Goal: Entertainment & Leisure: Browse casually

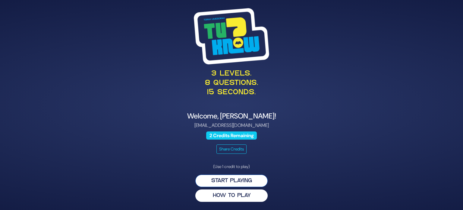
click at [259, 179] on button "Start Playing" at bounding box center [231, 180] width 72 height 12
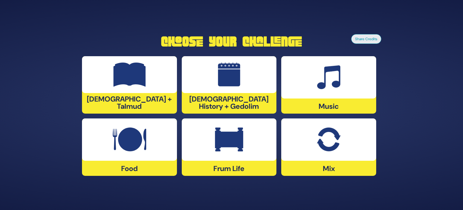
click at [335, 143] on img at bounding box center [329, 139] width 24 height 24
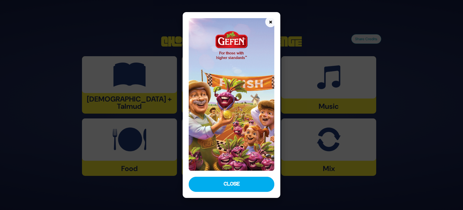
click at [258, 183] on button "Close" at bounding box center [232, 183] width 86 height 15
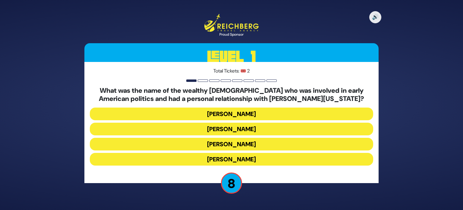
click at [289, 112] on button "Judah Touro" at bounding box center [231, 113] width 283 height 13
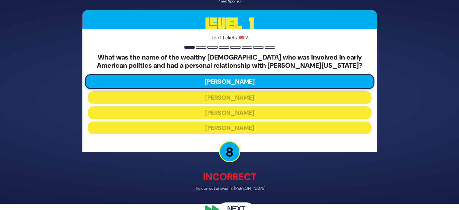
scroll to position [20, 0]
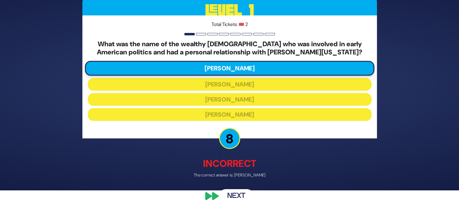
click at [236, 195] on button "Next" at bounding box center [236, 196] width 35 height 14
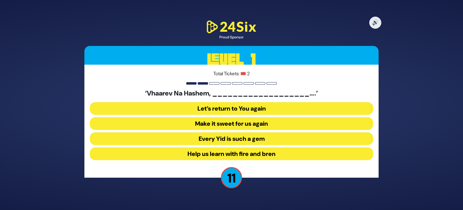
click at [246, 123] on button "Make it sweet for us again" at bounding box center [231, 123] width 283 height 13
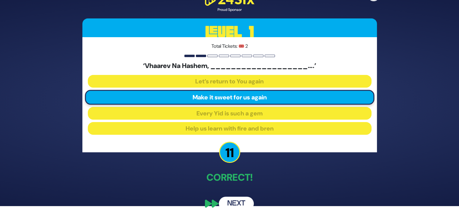
scroll to position [11, 0]
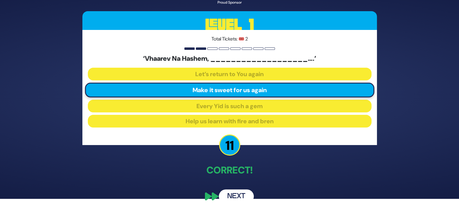
click at [243, 193] on button "Next" at bounding box center [236, 196] width 35 height 14
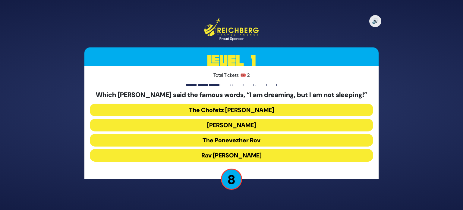
click at [257, 140] on button "The Ponevezher Rov" at bounding box center [231, 140] width 283 height 13
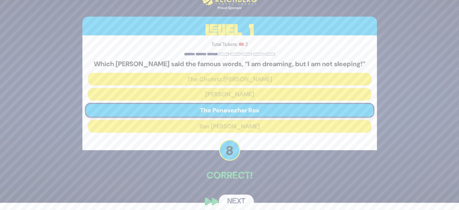
scroll to position [13, 0]
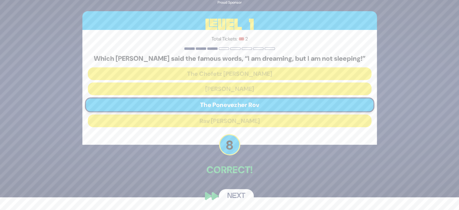
click at [233, 192] on button "Next" at bounding box center [236, 196] width 35 height 14
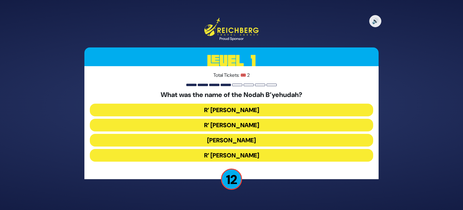
click at [254, 110] on button "R’ Yechezkel" at bounding box center [231, 109] width 283 height 13
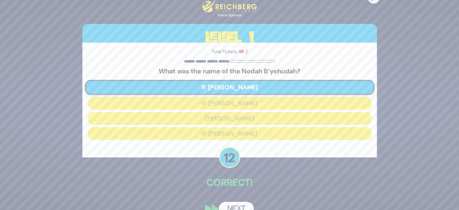
scroll to position [13, 0]
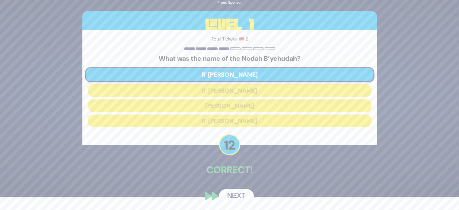
click at [234, 196] on button "Next" at bounding box center [236, 196] width 35 height 14
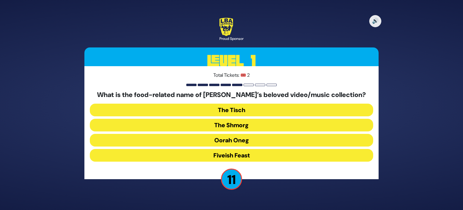
click at [237, 125] on button "The Shmorg" at bounding box center [231, 125] width 283 height 13
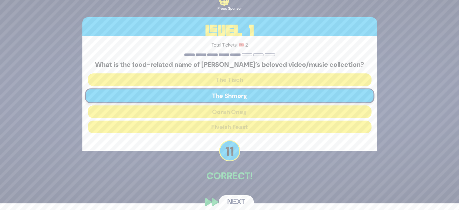
scroll to position [13, 0]
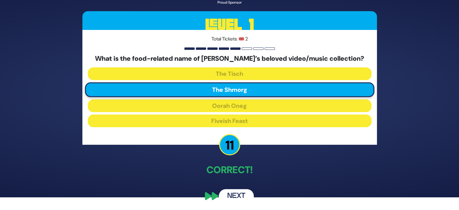
click at [234, 192] on button "Next" at bounding box center [236, 196] width 35 height 14
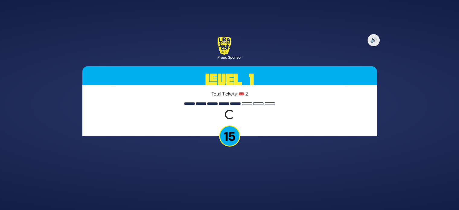
scroll to position [0, 0]
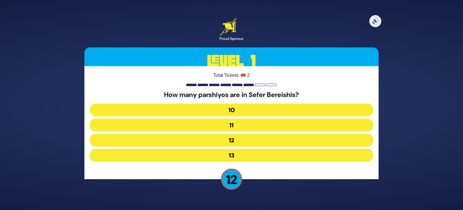
click at [259, 110] on button "10" at bounding box center [231, 109] width 283 height 13
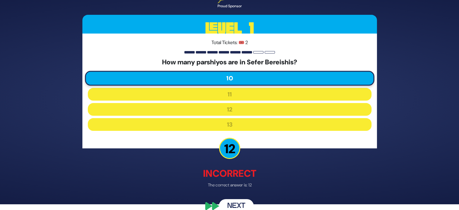
scroll to position [16, 0]
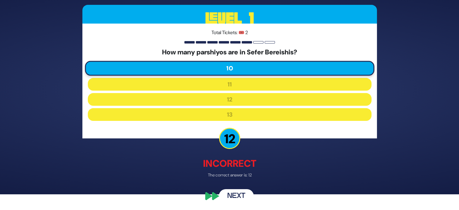
click at [239, 192] on button "Next" at bounding box center [236, 196] width 35 height 14
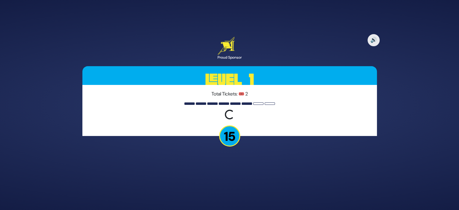
scroll to position [0, 0]
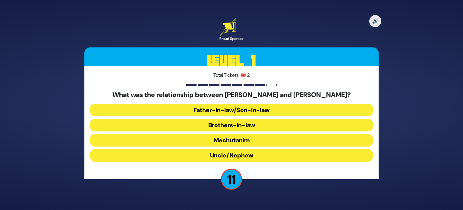
click at [255, 128] on button "Brothers-in-law" at bounding box center [231, 125] width 283 height 13
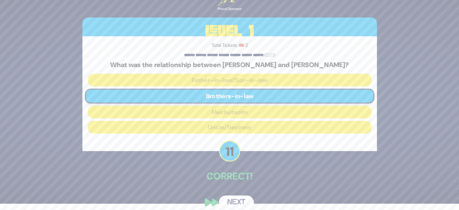
scroll to position [13, 0]
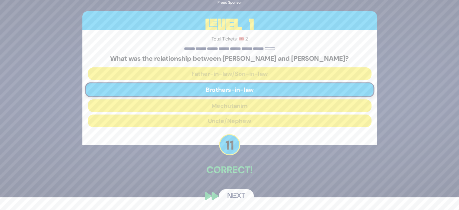
click at [237, 194] on button "Next" at bounding box center [236, 196] width 35 height 14
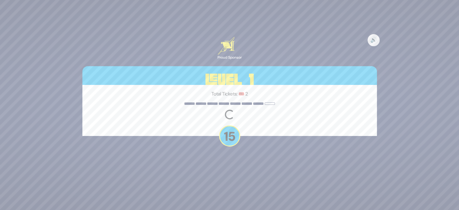
scroll to position [0, 0]
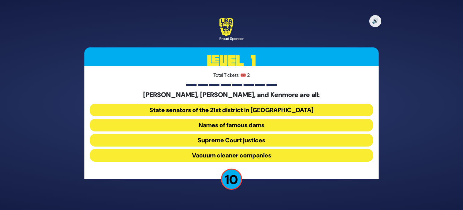
click at [229, 126] on button "Names of famous dams" at bounding box center [231, 125] width 283 height 13
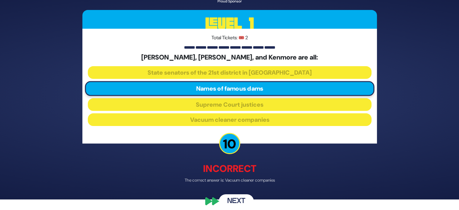
scroll to position [16, 0]
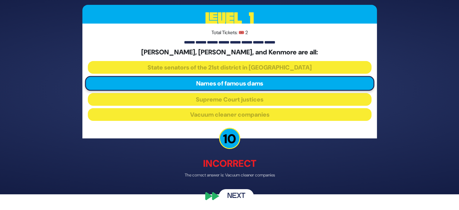
click at [236, 192] on button "Next" at bounding box center [236, 196] width 35 height 14
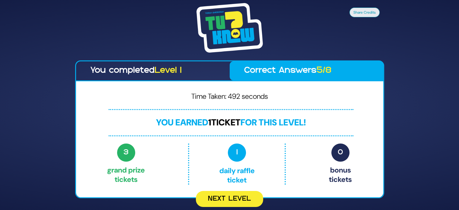
scroll to position [0, 0]
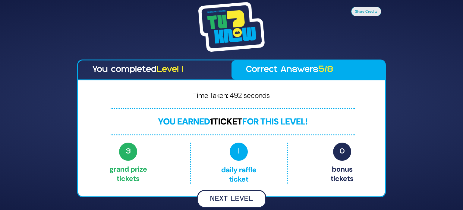
click at [250, 195] on button "Next Level" at bounding box center [231, 199] width 69 height 18
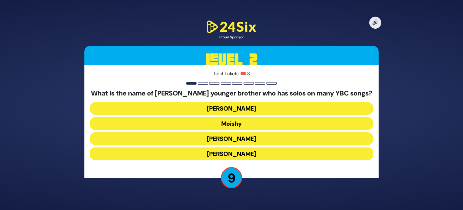
click at [249, 152] on button "Yaakov Mordechai" at bounding box center [231, 153] width 283 height 13
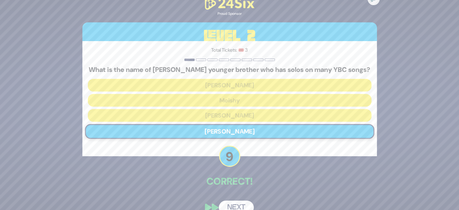
scroll to position [11, 0]
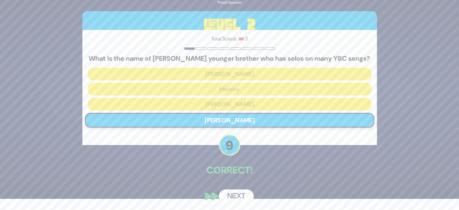
click at [238, 196] on button "Next" at bounding box center [236, 196] width 35 height 14
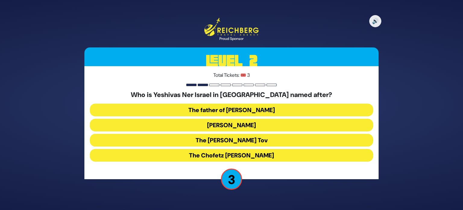
click at [269, 125] on button "[PERSON_NAME]" at bounding box center [231, 125] width 283 height 13
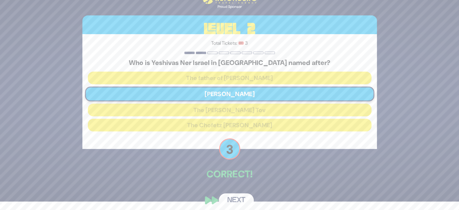
scroll to position [13, 0]
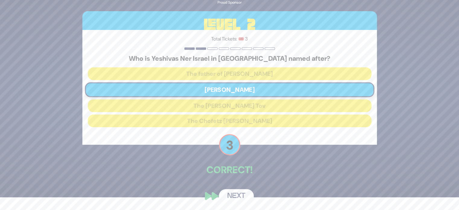
click at [239, 193] on button "Next" at bounding box center [236, 196] width 35 height 14
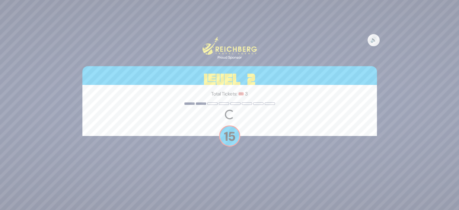
scroll to position [0, 0]
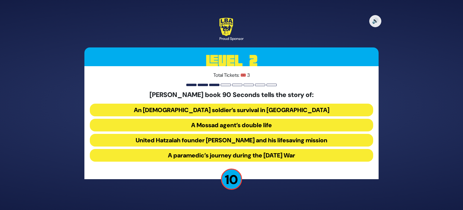
click at [270, 140] on button "United Hatzalah founder Eli Beer and his lifesaving mission" at bounding box center [231, 140] width 283 height 13
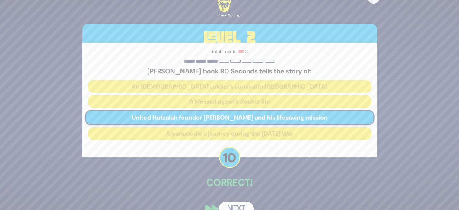
scroll to position [13, 0]
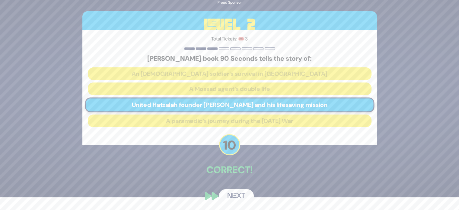
click at [240, 195] on button "Next" at bounding box center [236, 196] width 35 height 14
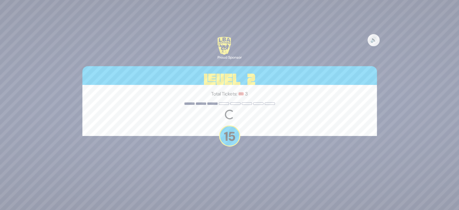
scroll to position [0, 0]
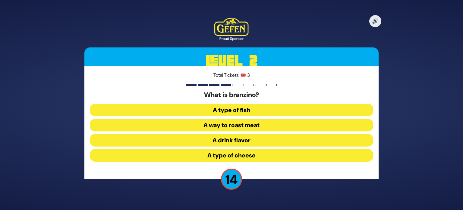
click at [256, 112] on button "A type of fish" at bounding box center [231, 109] width 283 height 13
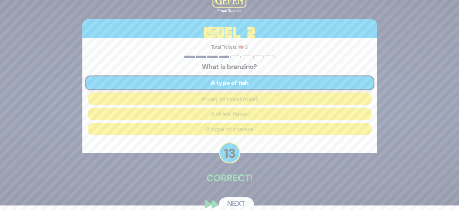
scroll to position [13, 0]
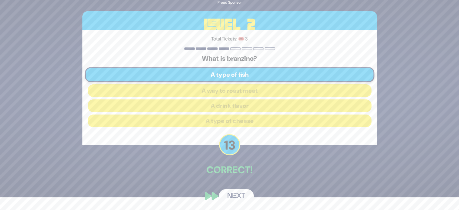
click at [236, 192] on button "Next" at bounding box center [236, 196] width 35 height 14
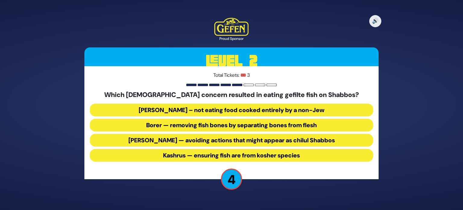
click at [211, 124] on button "Borer — removing fish bones by separating bones from flesh" at bounding box center [231, 125] width 283 height 13
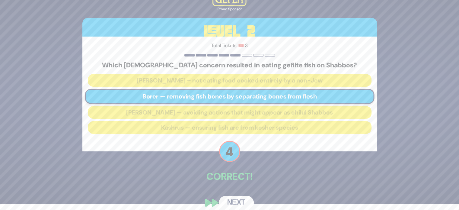
scroll to position [13, 0]
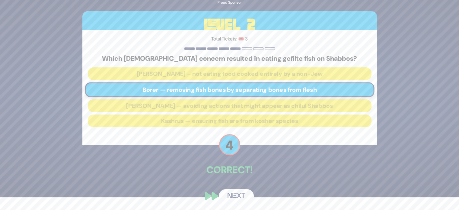
click at [233, 193] on button "Next" at bounding box center [236, 196] width 35 height 14
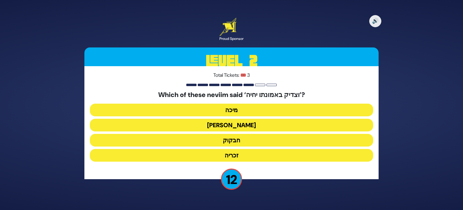
click at [257, 143] on button "חבקוק" at bounding box center [231, 140] width 283 height 13
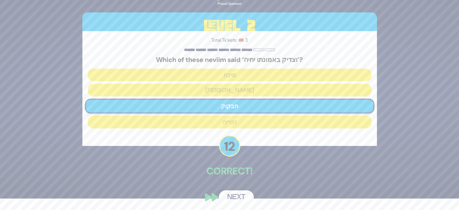
scroll to position [13, 0]
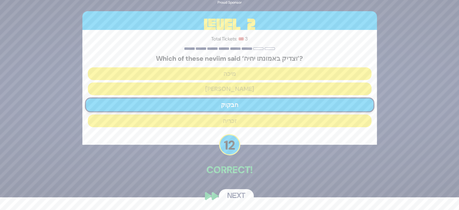
click at [237, 194] on button "Next" at bounding box center [236, 196] width 35 height 14
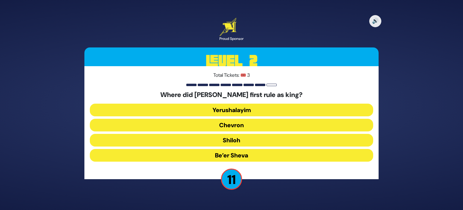
click at [252, 142] on button "Shiloh" at bounding box center [231, 140] width 283 height 13
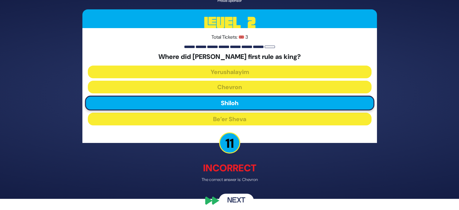
scroll to position [16, 0]
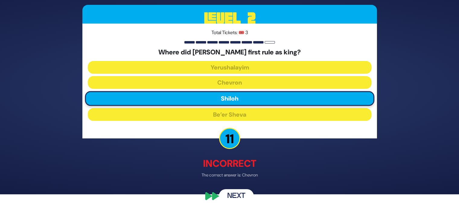
click at [236, 192] on button "Next" at bounding box center [236, 196] width 35 height 14
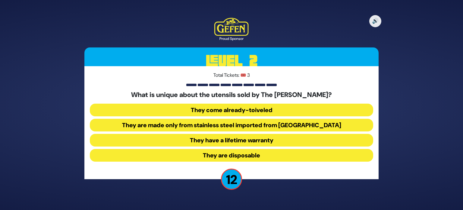
click at [234, 112] on button "They come already-toiveled" at bounding box center [231, 109] width 283 height 13
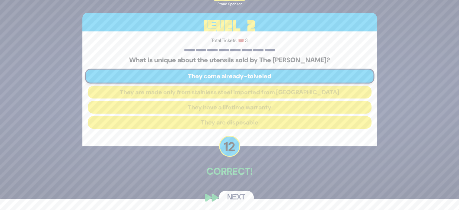
scroll to position [13, 0]
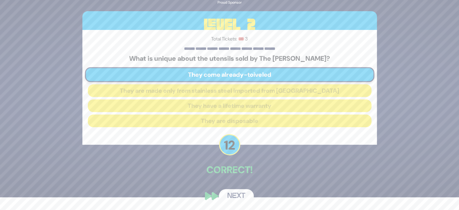
click at [239, 194] on button "Next" at bounding box center [236, 196] width 35 height 14
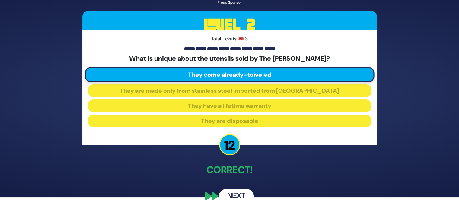
click at [240, 195] on button "Next" at bounding box center [236, 196] width 35 height 14
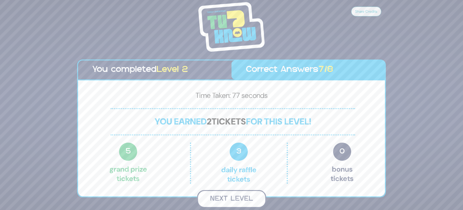
click at [244, 198] on button "Next Level" at bounding box center [231, 199] width 69 height 18
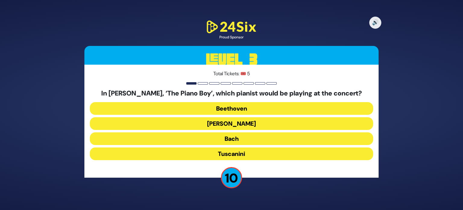
click at [251, 123] on button "Paderewski" at bounding box center [231, 123] width 283 height 13
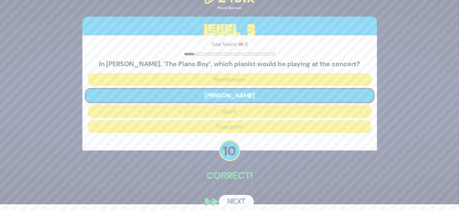
scroll to position [11, 0]
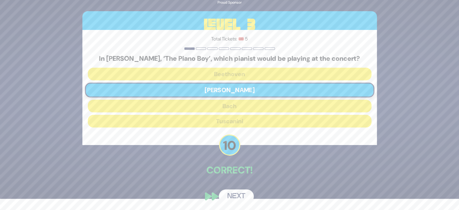
click at [243, 195] on button "Next" at bounding box center [236, 196] width 35 height 14
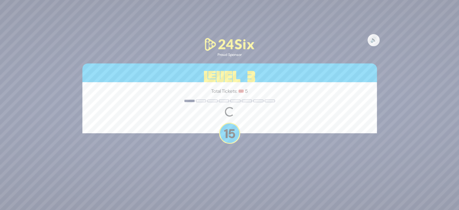
scroll to position [0, 0]
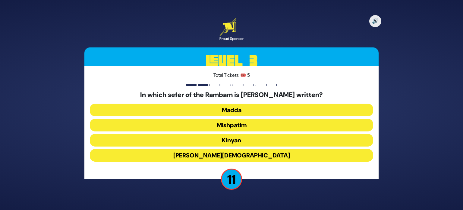
click at [255, 154] on button "Zera’im" at bounding box center [231, 155] width 283 height 13
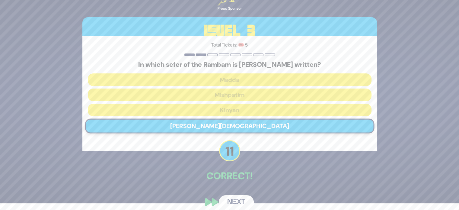
scroll to position [13, 0]
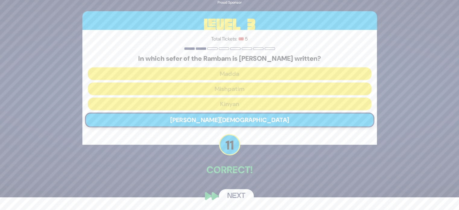
click at [239, 195] on button "Next" at bounding box center [236, 196] width 35 height 14
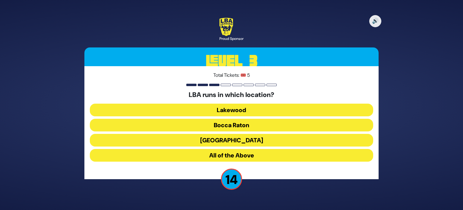
click at [261, 113] on button "Lakewood" at bounding box center [231, 109] width 283 height 13
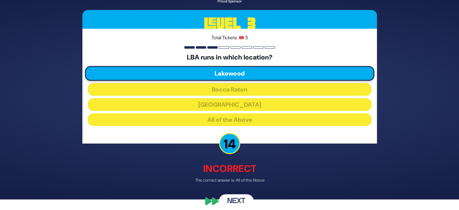
scroll to position [16, 0]
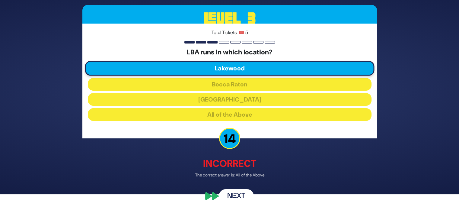
click at [234, 193] on button "Next" at bounding box center [236, 196] width 35 height 14
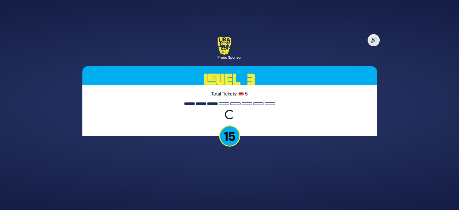
scroll to position [0, 0]
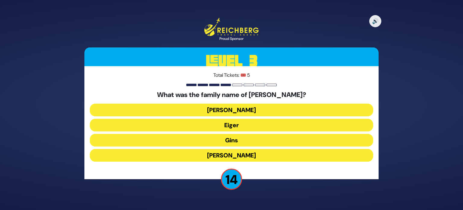
click at [252, 109] on button "Schreiber" at bounding box center [231, 109] width 283 height 13
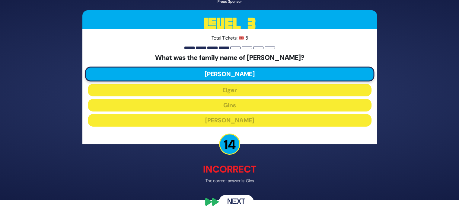
scroll to position [16, 0]
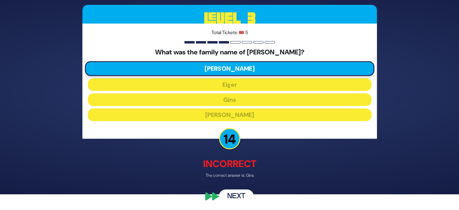
click at [236, 192] on button "Next" at bounding box center [236, 196] width 35 height 14
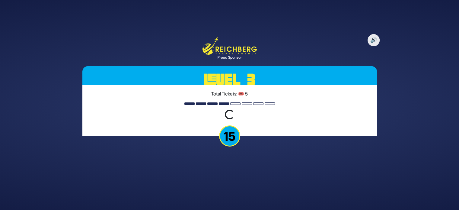
scroll to position [0, 0]
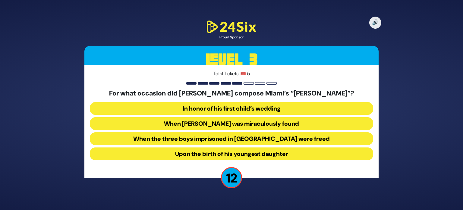
click at [254, 123] on button "When Suri Feldman was miraculously found" at bounding box center [231, 123] width 283 height 13
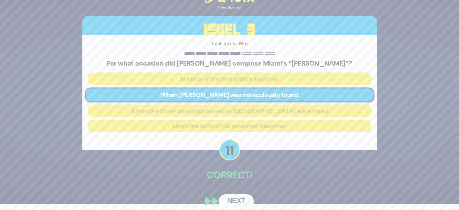
scroll to position [11, 0]
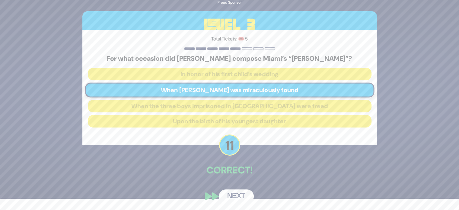
click at [235, 193] on button "Next" at bounding box center [236, 196] width 35 height 14
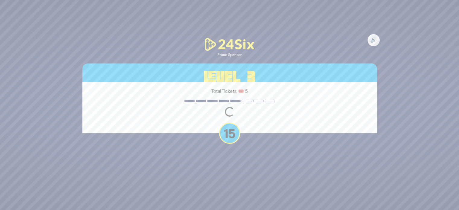
scroll to position [0, 0]
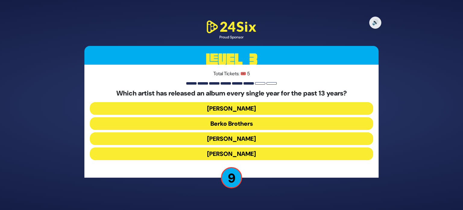
click at [272, 112] on button "Yaakov Shwekey" at bounding box center [231, 108] width 283 height 13
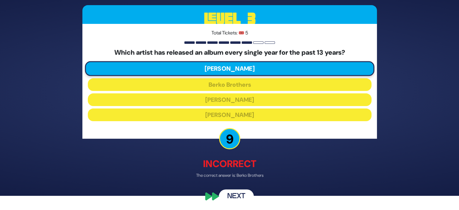
scroll to position [14, 0]
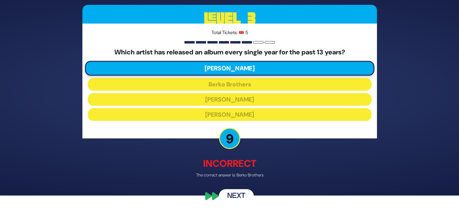
click at [248, 191] on button "Next" at bounding box center [236, 196] width 35 height 14
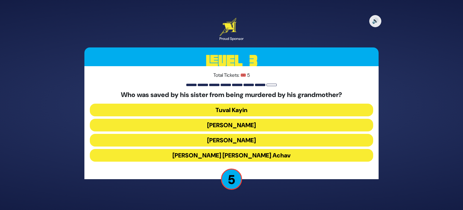
click at [253, 125] on button "King Yehoash" at bounding box center [231, 125] width 283 height 13
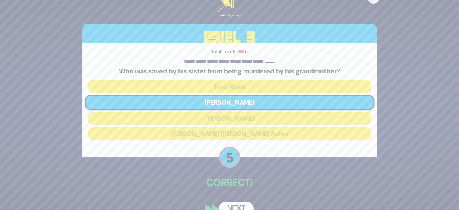
scroll to position [13, 0]
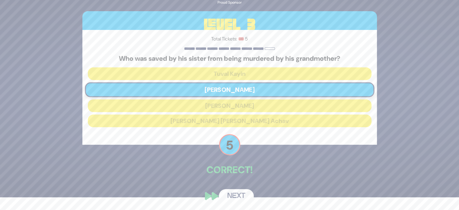
click at [242, 192] on button "Next" at bounding box center [236, 196] width 35 height 14
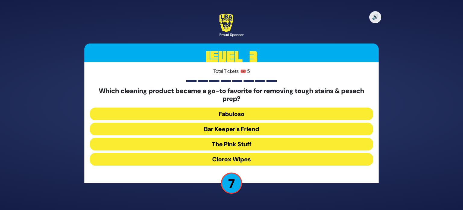
click at [263, 158] on button "Clorox Wipes" at bounding box center [231, 159] width 283 height 13
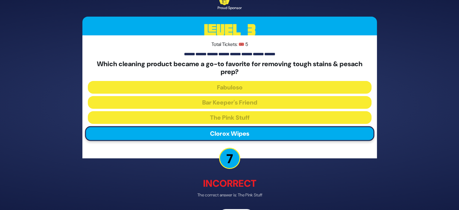
scroll to position [20, 0]
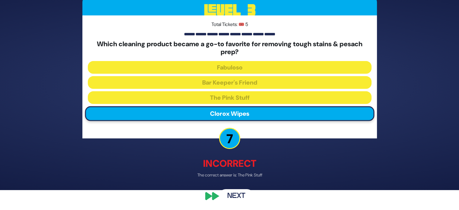
click at [235, 191] on button "Next" at bounding box center [236, 196] width 35 height 14
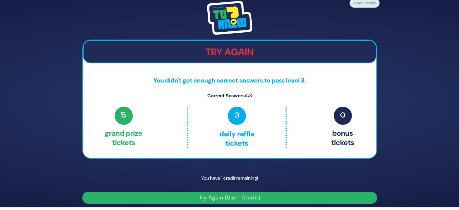
scroll to position [3, 0]
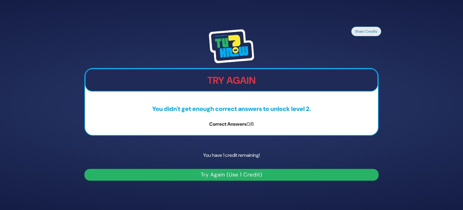
click at [261, 172] on button "Try Again (Use 1 Credit)" at bounding box center [231, 175] width 294 height 12
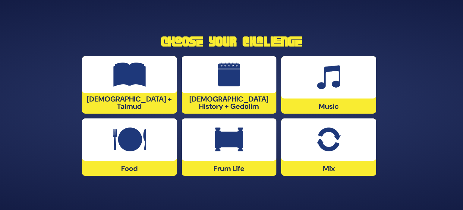
click at [240, 150] on img at bounding box center [229, 139] width 28 height 24
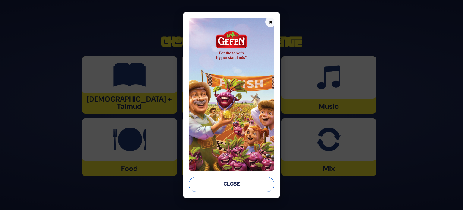
click at [239, 181] on button "Close" at bounding box center [232, 183] width 86 height 15
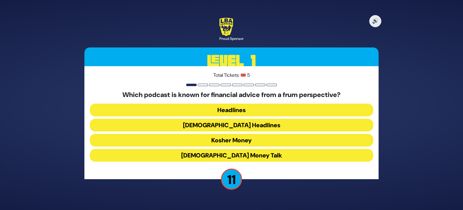
click at [271, 153] on button "Jewish Money Talk" at bounding box center [231, 155] width 283 height 13
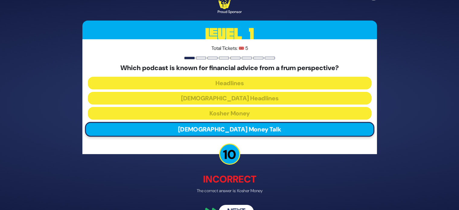
scroll to position [16, 0]
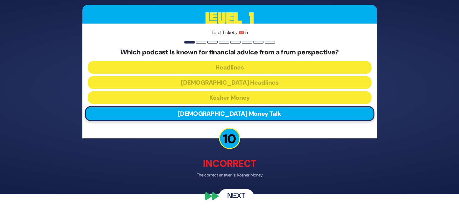
click at [240, 193] on button "Next" at bounding box center [236, 196] width 35 height 14
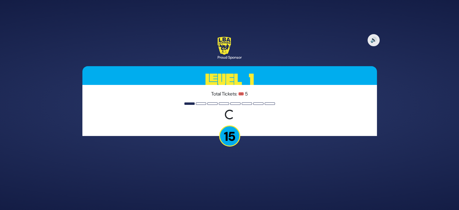
scroll to position [0, 0]
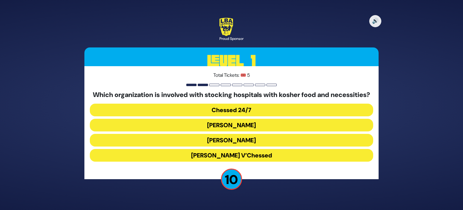
click at [262, 113] on button "Chessed 24/7" at bounding box center [231, 109] width 283 height 13
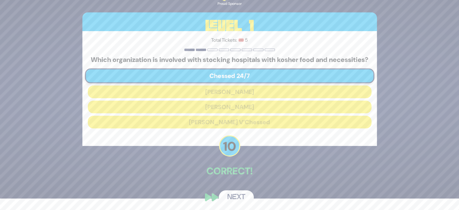
scroll to position [17, 0]
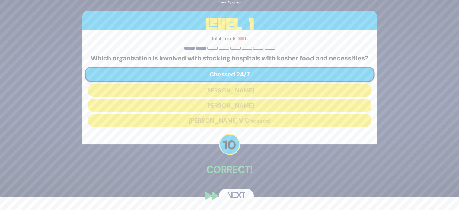
click at [239, 194] on button "Next" at bounding box center [236, 195] width 35 height 14
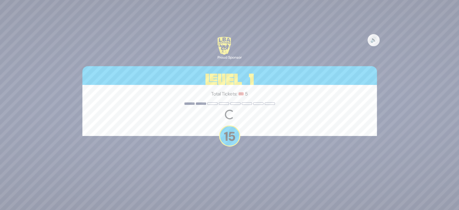
scroll to position [0, 0]
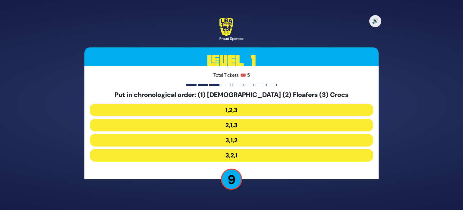
click at [247, 140] on button "3,1,2" at bounding box center [231, 140] width 283 height 13
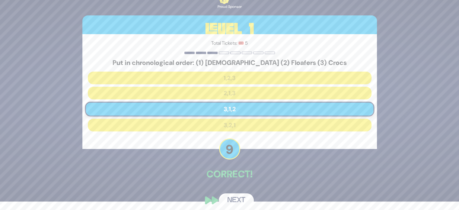
scroll to position [13, 0]
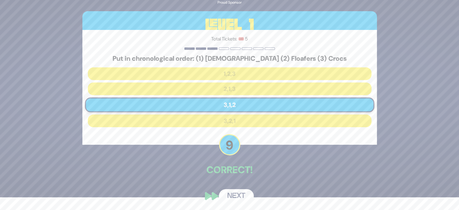
click at [235, 194] on button "Next" at bounding box center [236, 196] width 35 height 14
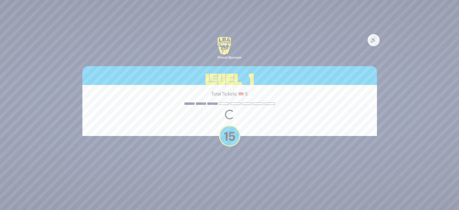
scroll to position [0, 0]
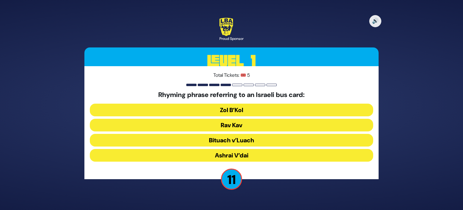
click at [255, 124] on button "Rav Kav" at bounding box center [231, 125] width 283 height 13
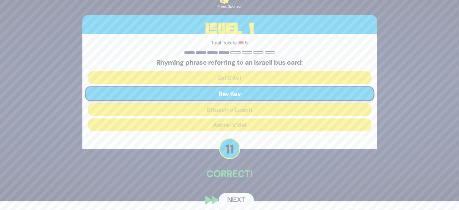
scroll to position [13, 0]
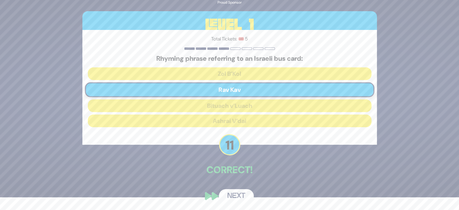
click at [240, 193] on button "Next" at bounding box center [236, 196] width 35 height 14
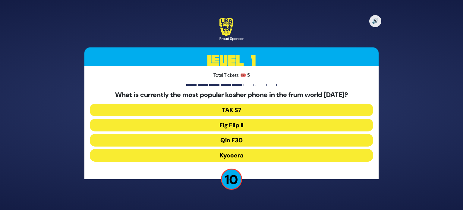
click at [251, 123] on button "Fig Flip II" at bounding box center [231, 125] width 283 height 13
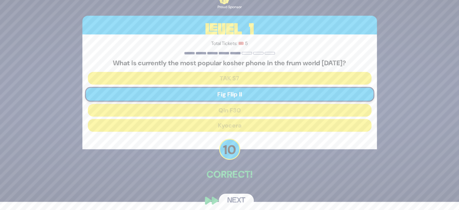
scroll to position [13, 0]
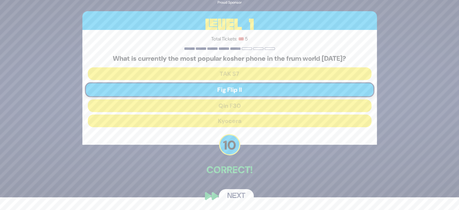
click at [245, 194] on button "Next" at bounding box center [236, 196] width 35 height 14
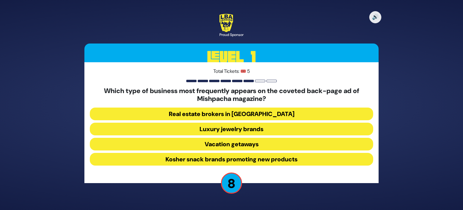
click at [272, 129] on button "Luxury jewelry brands" at bounding box center [231, 128] width 283 height 13
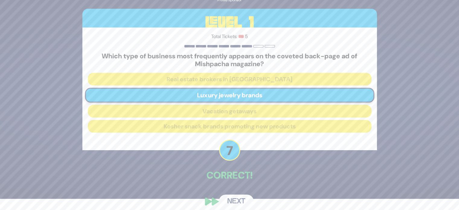
scroll to position [17, 0]
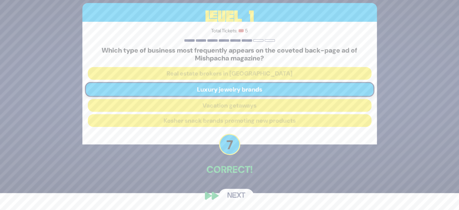
click at [240, 193] on button "Next" at bounding box center [236, 195] width 35 height 14
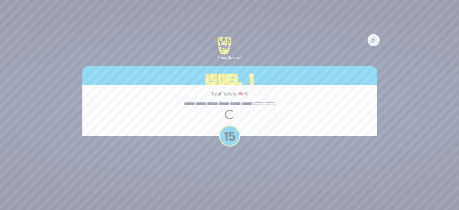
scroll to position [0, 0]
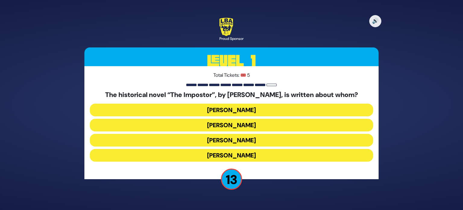
click at [252, 140] on button "Shabbesai Tzvi" at bounding box center [231, 140] width 283 height 13
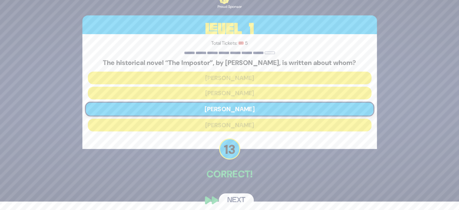
scroll to position [13, 0]
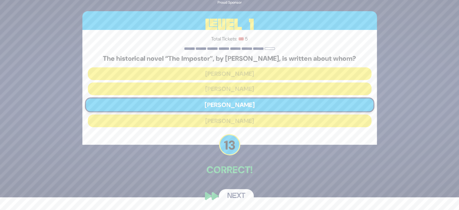
click at [237, 194] on button "Next" at bounding box center [236, 196] width 35 height 14
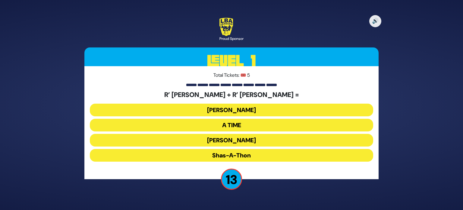
click at [256, 127] on button "A TIME" at bounding box center [231, 125] width 283 height 13
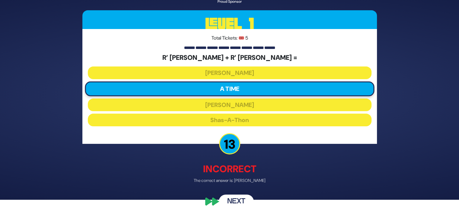
scroll to position [16, 0]
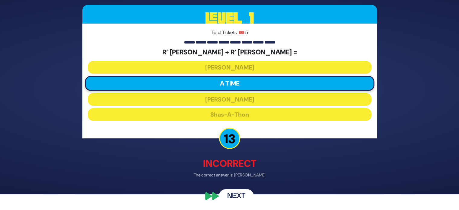
click at [239, 193] on button "Next" at bounding box center [236, 196] width 35 height 14
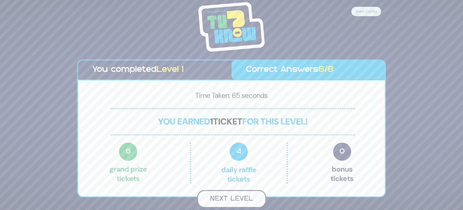
click at [242, 196] on button "Next Level" at bounding box center [231, 199] width 69 height 18
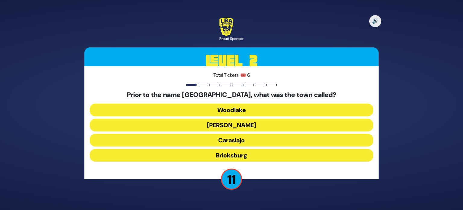
click at [257, 140] on button "Caraslajo" at bounding box center [231, 140] width 283 height 13
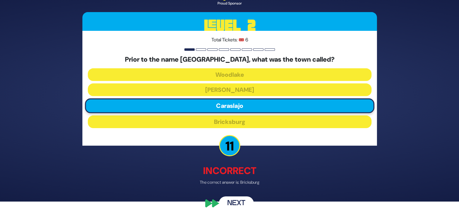
scroll to position [16, 0]
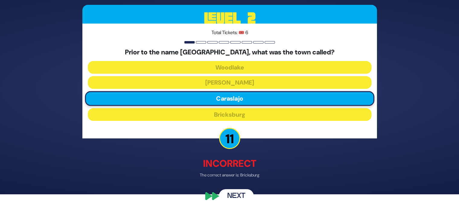
click at [241, 192] on button "Next" at bounding box center [236, 196] width 35 height 14
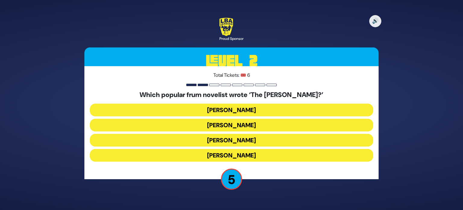
click at [274, 139] on button "Yair Weinstock" at bounding box center [231, 140] width 283 height 13
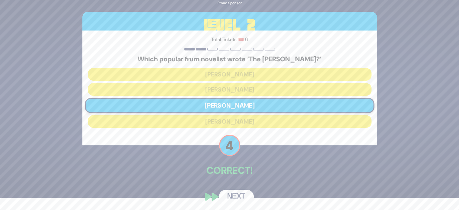
scroll to position [13, 0]
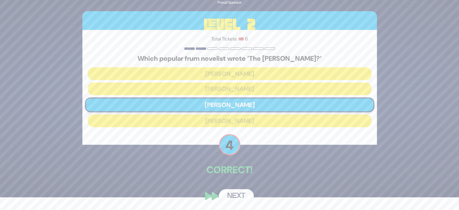
click at [234, 190] on button "Next" at bounding box center [236, 196] width 35 height 14
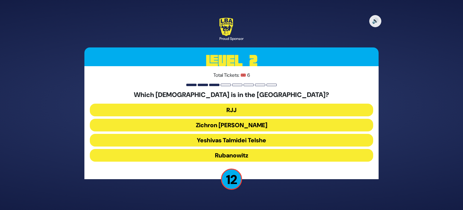
click at [262, 141] on button "Yeshivas Talmidei Telshe" at bounding box center [231, 140] width 283 height 13
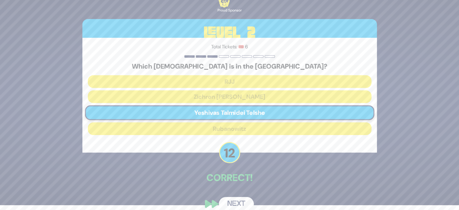
scroll to position [13, 0]
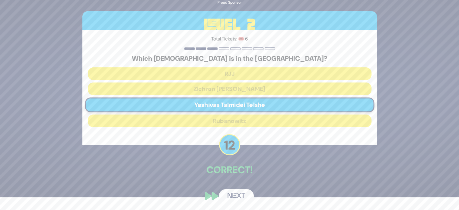
click at [245, 191] on button "Next" at bounding box center [236, 196] width 35 height 14
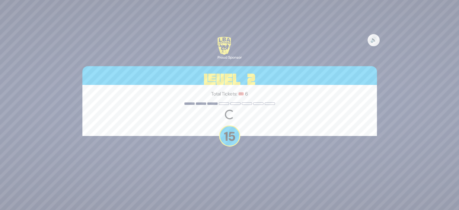
scroll to position [0, 0]
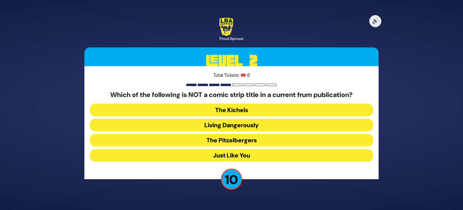
click at [269, 157] on button "Just Like You" at bounding box center [231, 155] width 283 height 13
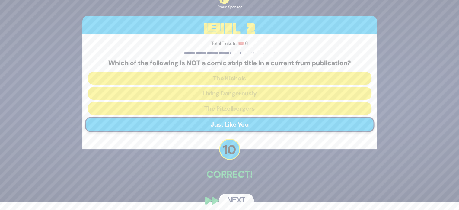
scroll to position [13, 0]
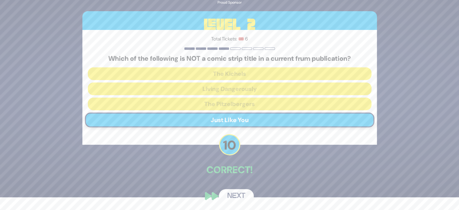
click at [237, 194] on button "Next" at bounding box center [236, 196] width 35 height 14
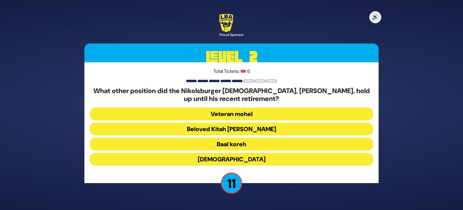
click at [276, 126] on button "Beloved Kitah Aleph Rebbi" at bounding box center [231, 128] width 283 height 13
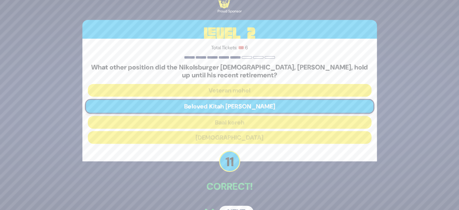
scroll to position [17, 0]
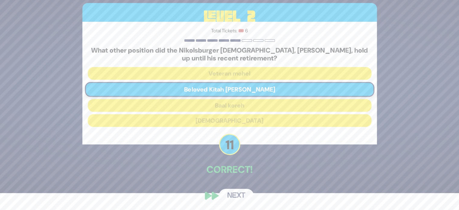
click at [245, 192] on button "Next" at bounding box center [236, 195] width 35 height 14
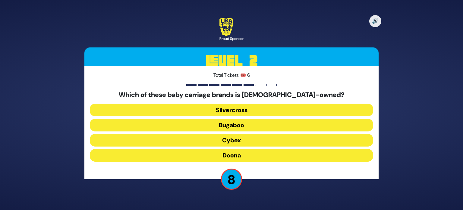
click at [262, 153] on button "Doona" at bounding box center [231, 155] width 283 height 13
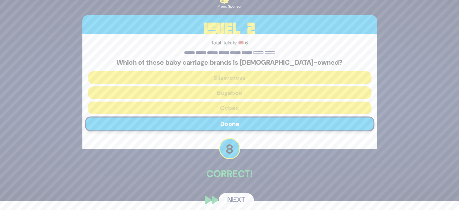
scroll to position [13, 0]
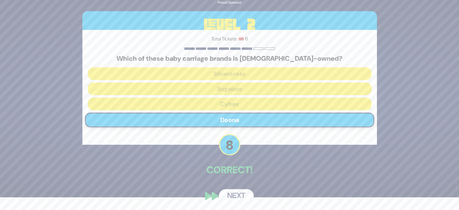
click at [235, 193] on button "Next" at bounding box center [236, 196] width 35 height 14
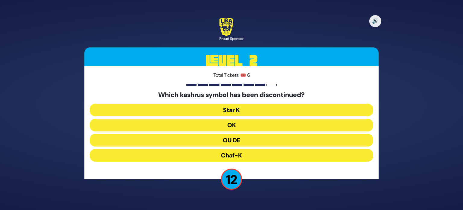
click at [275, 140] on button "OU DE" at bounding box center [231, 140] width 283 height 13
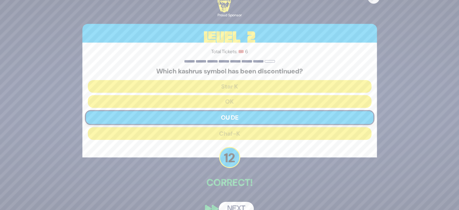
scroll to position [13, 0]
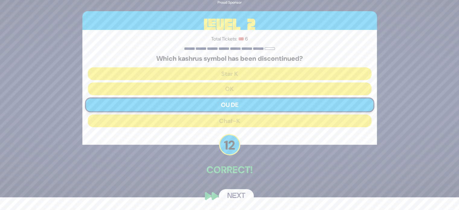
click at [241, 195] on button "Next" at bounding box center [236, 196] width 35 height 14
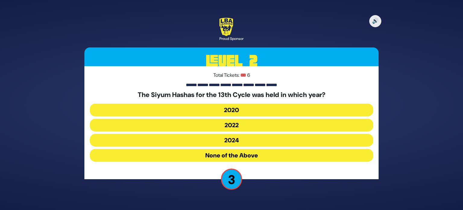
click at [270, 109] on button "2020" at bounding box center [231, 109] width 283 height 13
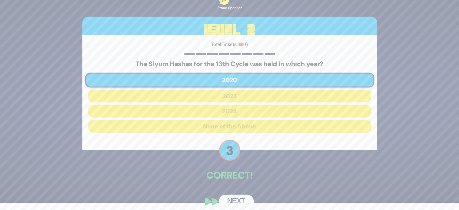
scroll to position [13, 0]
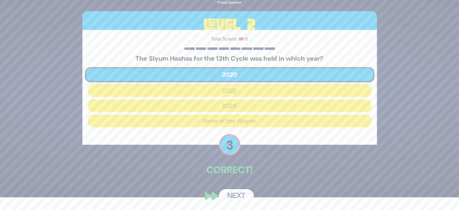
click at [243, 192] on button "Next" at bounding box center [236, 196] width 35 height 14
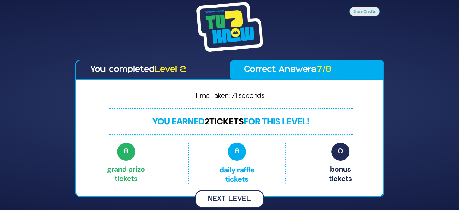
scroll to position [0, 0]
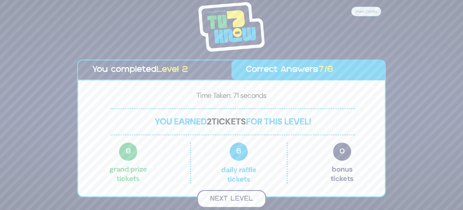
click at [244, 199] on button "Next Level" at bounding box center [231, 199] width 69 height 18
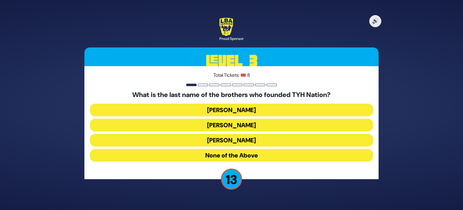
click at [284, 111] on button "Blumstein" at bounding box center [231, 109] width 283 height 13
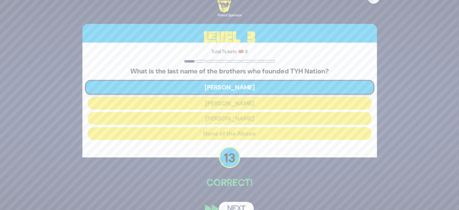
scroll to position [13, 0]
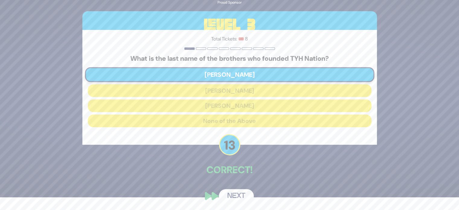
click at [237, 198] on button "Next" at bounding box center [236, 196] width 35 height 14
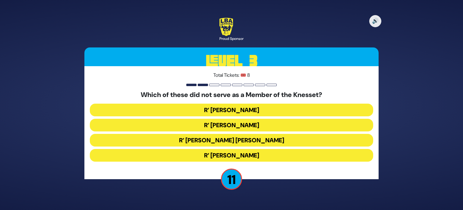
click at [303, 155] on button "R’ Moshe Blau" at bounding box center [231, 155] width 283 height 13
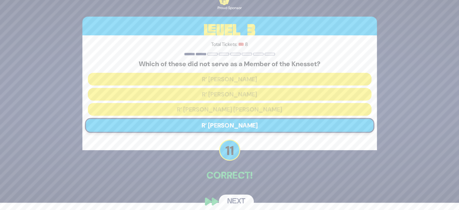
scroll to position [13, 0]
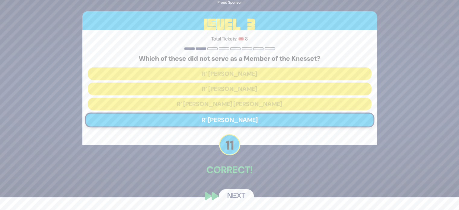
click at [238, 194] on button "Next" at bounding box center [236, 196] width 35 height 14
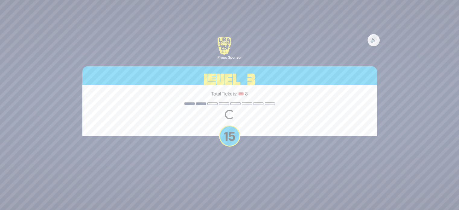
scroll to position [0, 0]
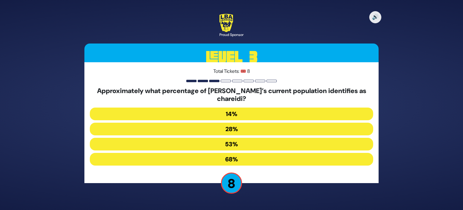
click at [265, 131] on button "28%" at bounding box center [231, 128] width 283 height 13
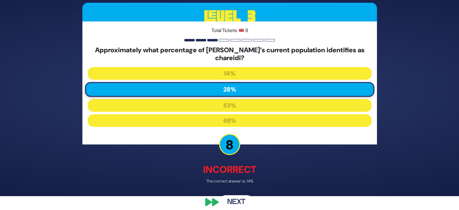
scroll to position [20, 0]
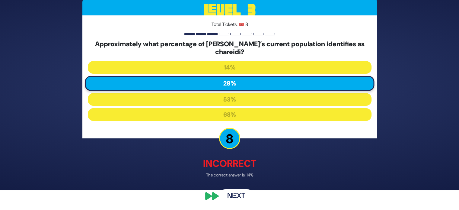
click at [242, 192] on button "Next" at bounding box center [236, 196] width 35 height 14
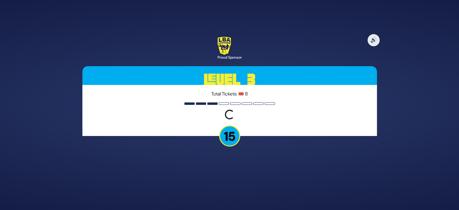
scroll to position [0, 0]
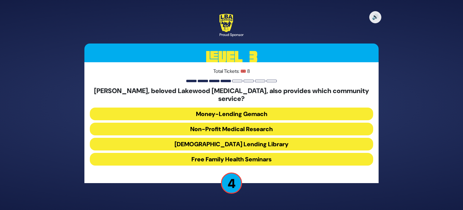
click at [283, 141] on button "Jewish Lending Library" at bounding box center [231, 144] width 283 height 13
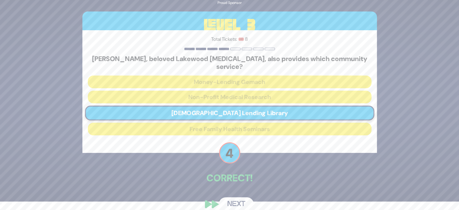
scroll to position [13, 0]
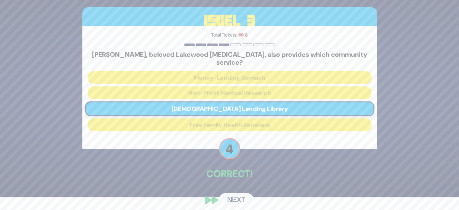
click at [233, 193] on button "Next" at bounding box center [236, 200] width 35 height 14
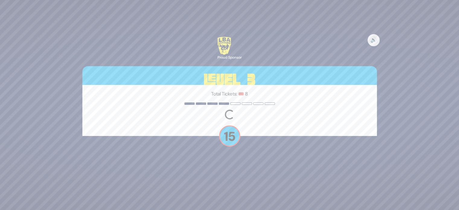
scroll to position [0, 0]
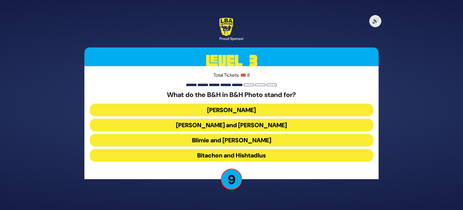
click at [271, 153] on button "Bitachon and Hishtadlus" at bounding box center [231, 155] width 283 height 13
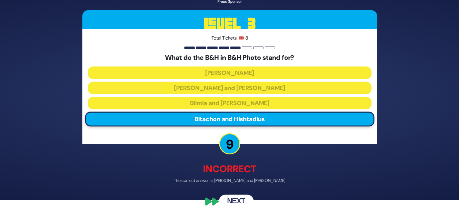
scroll to position [16, 0]
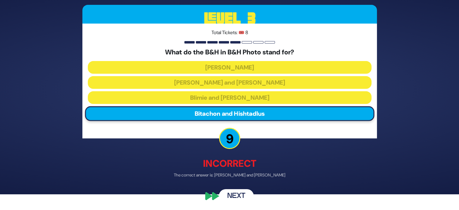
click at [239, 193] on button "Next" at bounding box center [236, 196] width 35 height 14
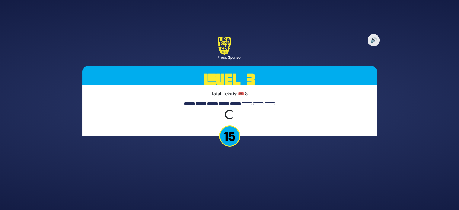
scroll to position [0, 0]
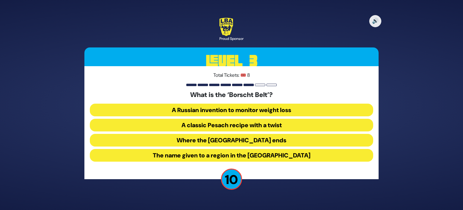
click at [153, 156] on button "The name given to a region in the Catskill Mountains" at bounding box center [231, 155] width 283 height 13
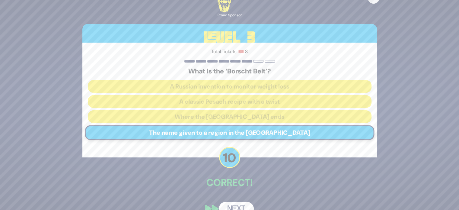
scroll to position [13, 0]
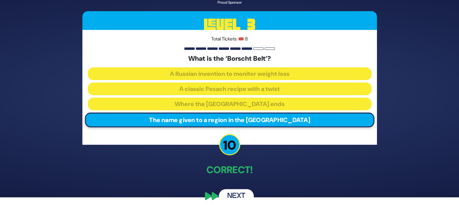
click at [231, 192] on button "Next" at bounding box center [236, 196] width 35 height 14
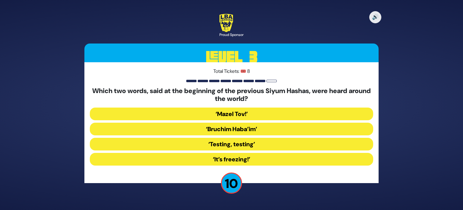
click at [263, 157] on button "‘It’s freezing!’" at bounding box center [231, 159] width 283 height 13
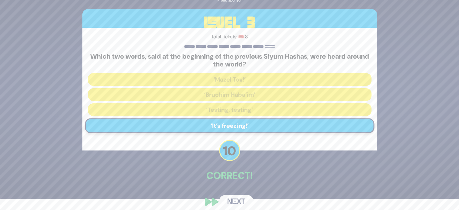
scroll to position [17, 0]
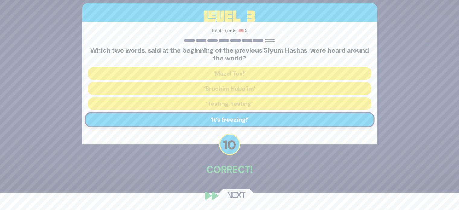
click at [234, 192] on button "Next" at bounding box center [236, 195] width 35 height 14
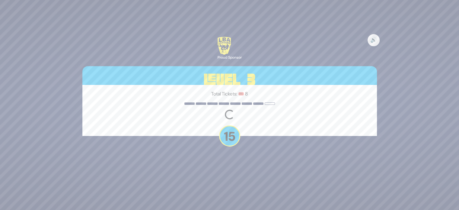
scroll to position [0, 0]
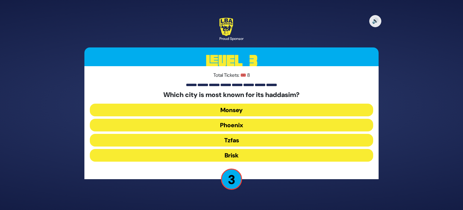
click at [259, 125] on button "Phoenix" at bounding box center [231, 125] width 283 height 13
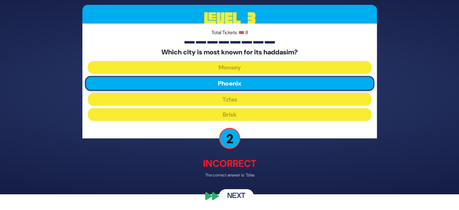
scroll to position [16, 0]
click at [228, 190] on button "Next" at bounding box center [236, 196] width 35 height 14
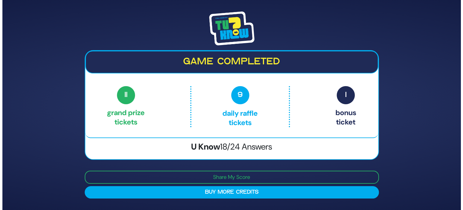
scroll to position [0, 0]
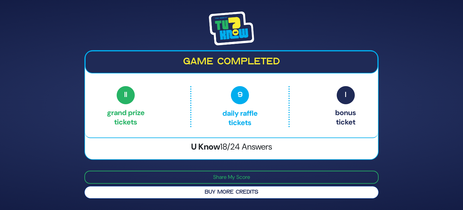
click at [257, 190] on button "Buy More Credits" at bounding box center [231, 192] width 294 height 12
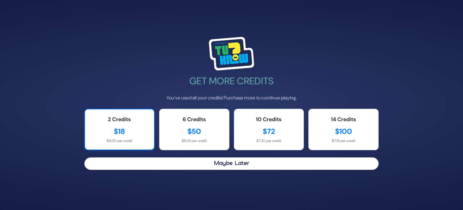
click at [135, 131] on div "$18" at bounding box center [119, 131] width 57 height 11
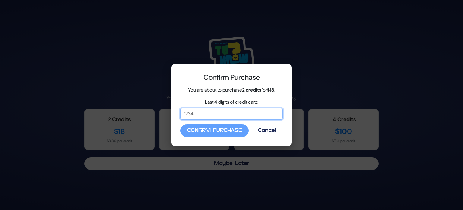
click at [238, 116] on input "Last 4 digits of credit card:" at bounding box center [231, 113] width 103 height 11
type input "3767"
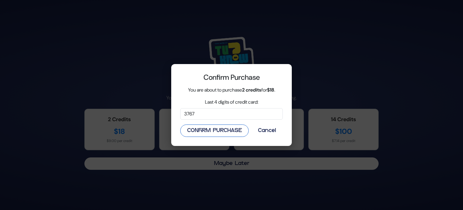
click at [243, 129] on button "Confirm Purchase" at bounding box center [214, 130] width 68 height 12
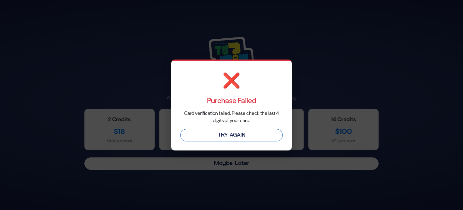
click at [243, 135] on button "Try Again" at bounding box center [231, 135] width 103 height 12
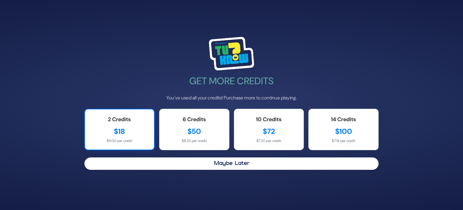
click at [136, 134] on div "$18" at bounding box center [119, 131] width 57 height 11
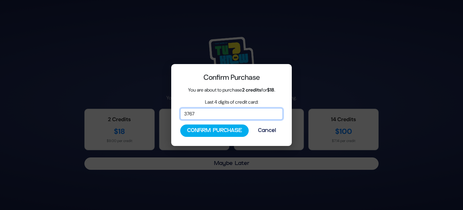
click at [215, 110] on input "3767" at bounding box center [231, 113] width 103 height 11
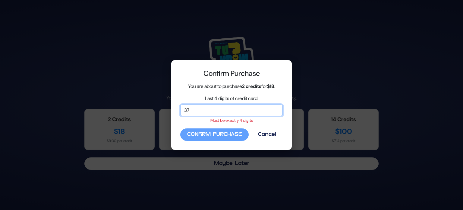
type input "3"
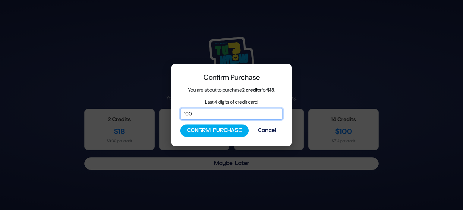
type input "1000"
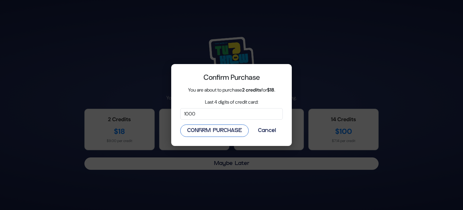
click at [236, 131] on button "Confirm Purchase" at bounding box center [214, 130] width 68 height 12
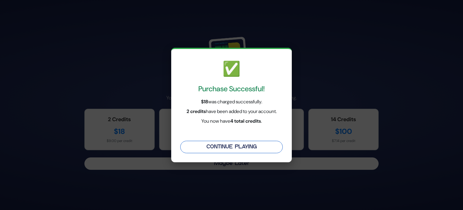
click at [208, 147] on button "Continue Playing" at bounding box center [231, 147] width 103 height 12
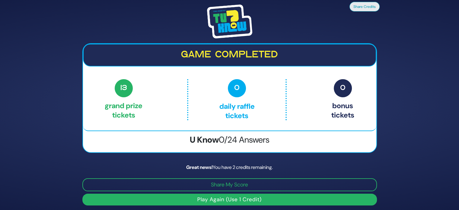
scroll to position [2, 0]
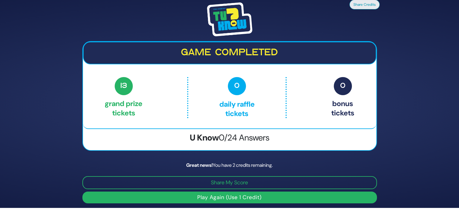
click at [261, 196] on button "Play Again (Use 1 Credit)" at bounding box center [229, 197] width 294 height 12
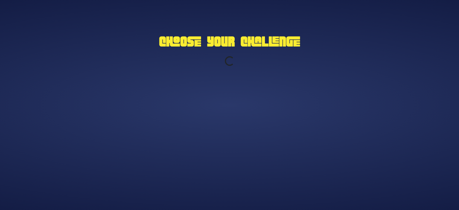
scroll to position [0, 0]
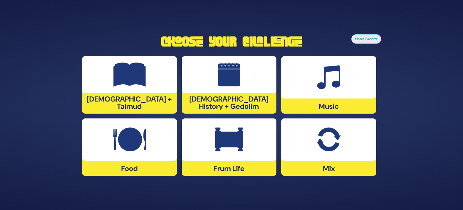
click at [311, 137] on div at bounding box center [328, 139] width 95 height 42
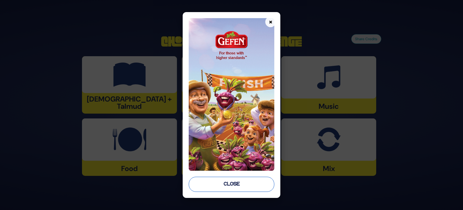
click at [243, 185] on button "Close" at bounding box center [232, 183] width 86 height 15
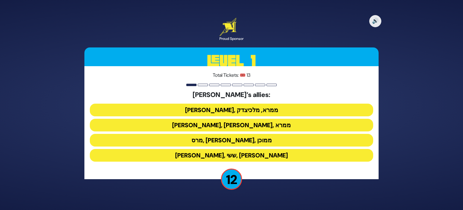
click at [260, 125] on button "[PERSON_NAME], [PERSON_NAME], ממרא" at bounding box center [231, 125] width 283 height 13
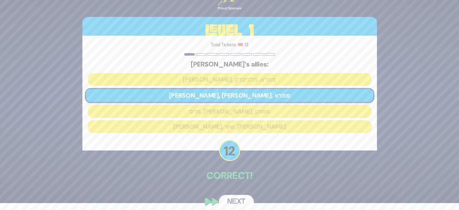
scroll to position [13, 0]
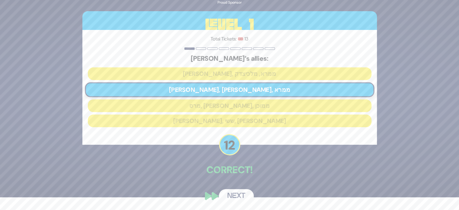
click at [234, 196] on button "Next" at bounding box center [236, 196] width 35 height 14
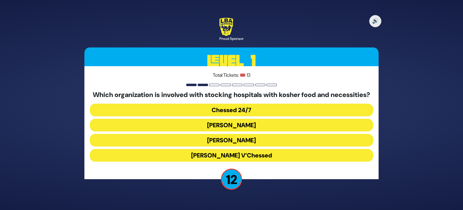
click at [250, 115] on button "Chessed 24/7" at bounding box center [231, 109] width 283 height 13
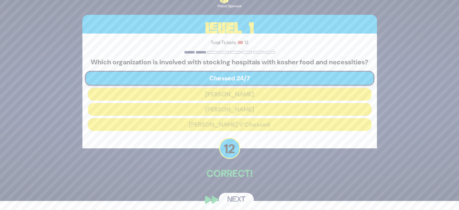
scroll to position [17, 0]
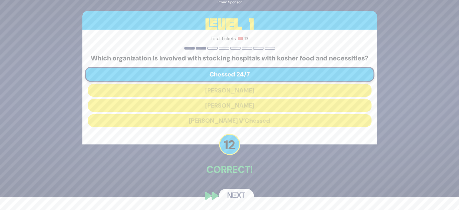
click at [237, 194] on button "Next" at bounding box center [236, 195] width 35 height 14
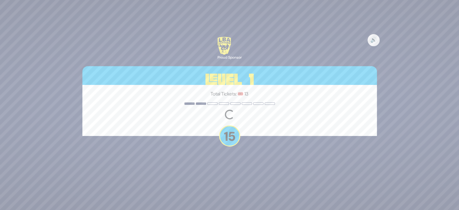
scroll to position [0, 0]
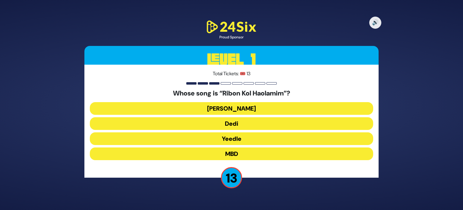
click at [267, 110] on button "Beri Weber" at bounding box center [231, 108] width 283 height 13
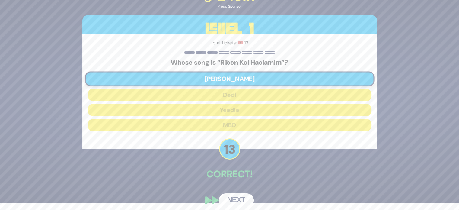
scroll to position [11, 0]
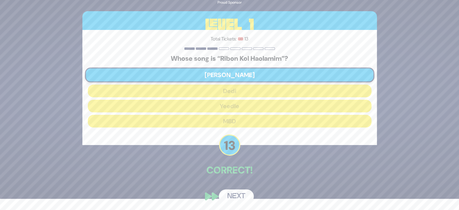
click at [241, 195] on button "Next" at bounding box center [236, 196] width 35 height 14
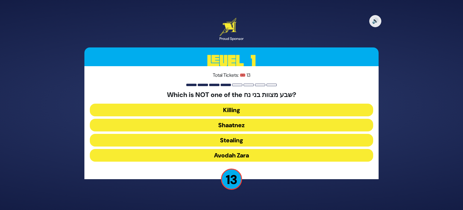
click at [263, 125] on button "Shaatnez" at bounding box center [231, 125] width 283 height 13
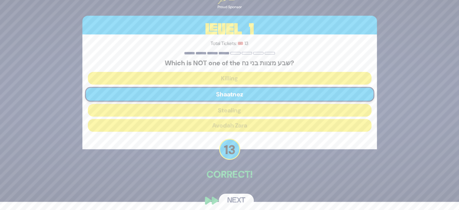
scroll to position [13, 0]
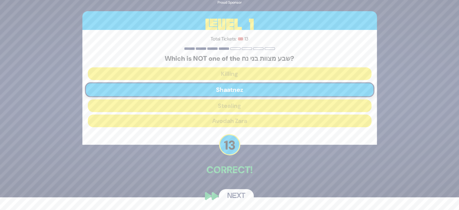
click at [242, 192] on button "Next" at bounding box center [236, 196] width 35 height 14
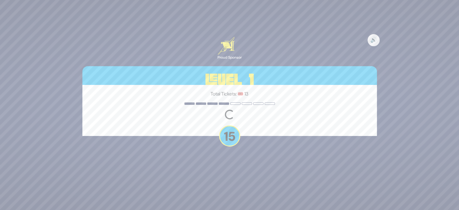
scroll to position [0, 0]
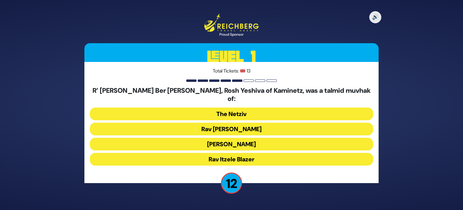
click at [245, 124] on button "Rav Chaim Soloveitchik" at bounding box center [231, 128] width 283 height 13
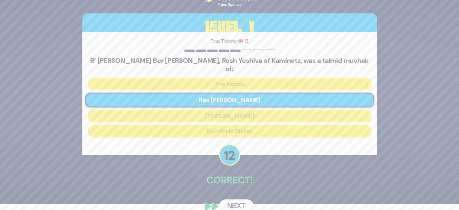
scroll to position [13, 0]
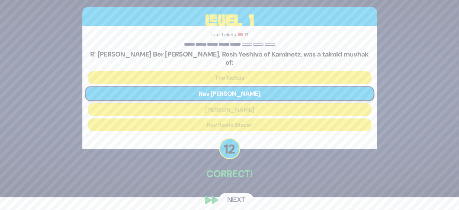
click at [233, 196] on button "Next" at bounding box center [236, 200] width 35 height 14
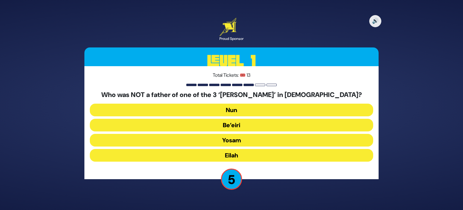
click at [269, 125] on button "Be’eiri" at bounding box center [231, 125] width 283 height 13
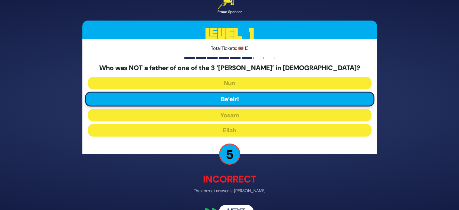
scroll to position [16, 0]
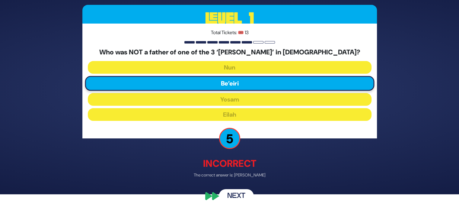
click at [238, 195] on button "Next" at bounding box center [236, 196] width 35 height 14
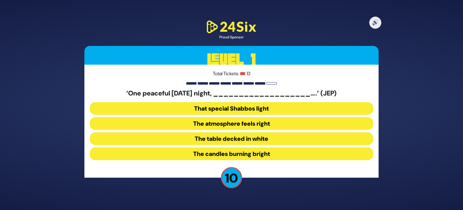
click at [196, 138] on button "The table decked in white" at bounding box center [231, 138] width 283 height 13
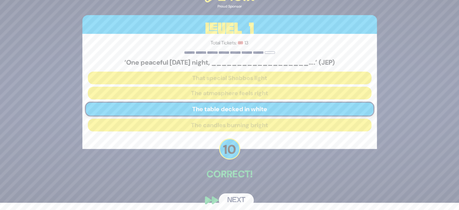
scroll to position [11, 0]
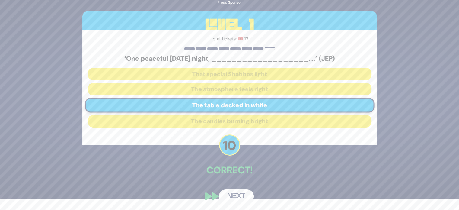
click at [243, 194] on button "Next" at bounding box center [236, 196] width 35 height 14
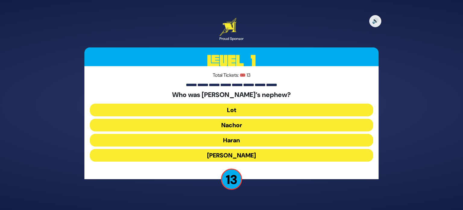
click at [257, 108] on button "Lot" at bounding box center [231, 109] width 283 height 13
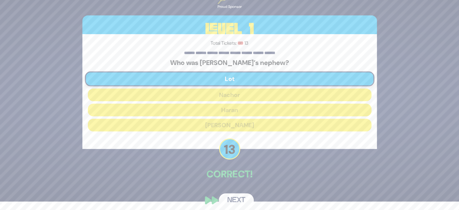
scroll to position [13, 0]
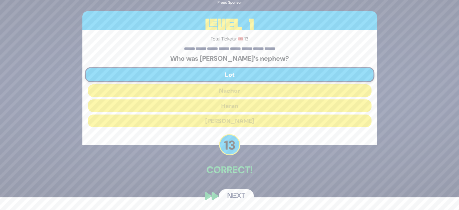
click at [239, 192] on button "Next" at bounding box center [236, 196] width 35 height 14
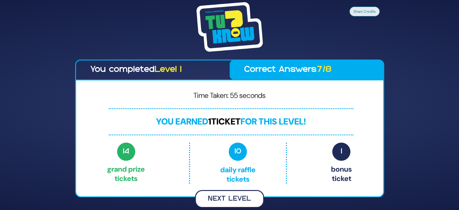
scroll to position [0, 0]
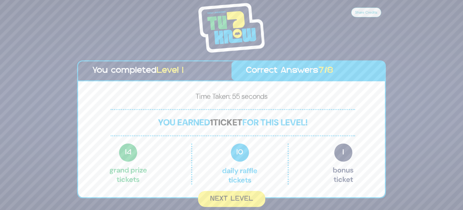
click at [218, 196] on button "Next Level" at bounding box center [231, 199] width 67 height 16
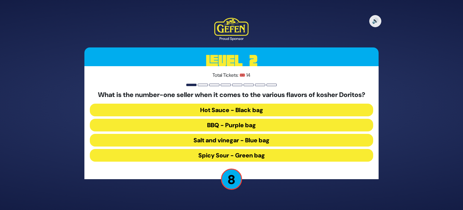
click at [274, 152] on button "Spicy Sour - Green bag" at bounding box center [231, 155] width 283 height 13
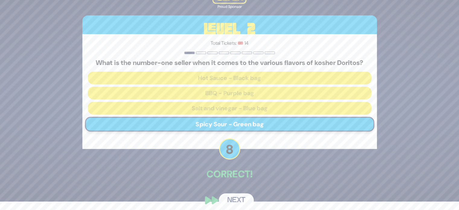
scroll to position [13, 0]
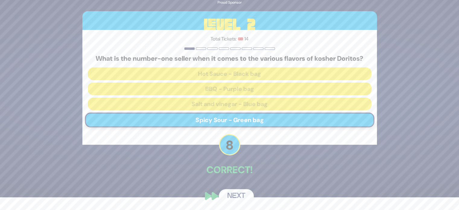
click at [243, 191] on button "Next" at bounding box center [236, 196] width 35 height 14
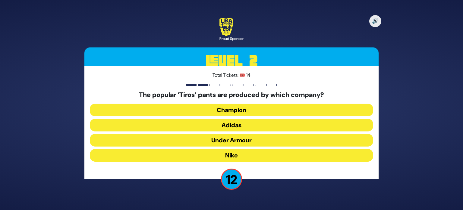
click at [246, 125] on button "Adidas" at bounding box center [231, 125] width 283 height 13
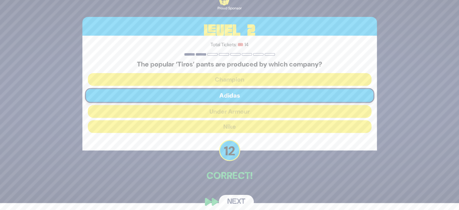
scroll to position [13, 0]
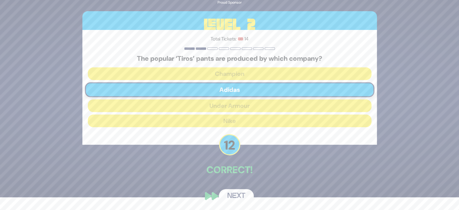
click at [239, 195] on button "Next" at bounding box center [236, 196] width 35 height 14
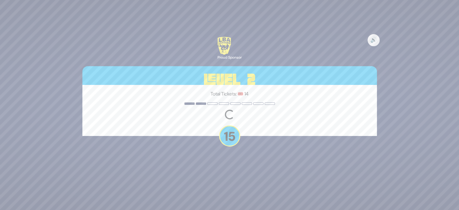
scroll to position [0, 0]
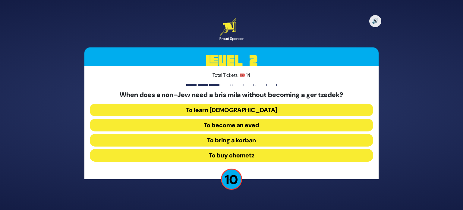
click at [263, 124] on button "To become an eved" at bounding box center [231, 125] width 283 height 13
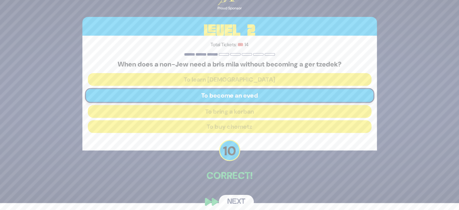
scroll to position [13, 0]
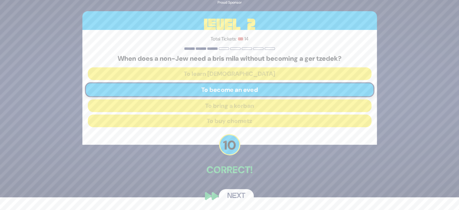
click at [239, 193] on button "Next" at bounding box center [236, 196] width 35 height 14
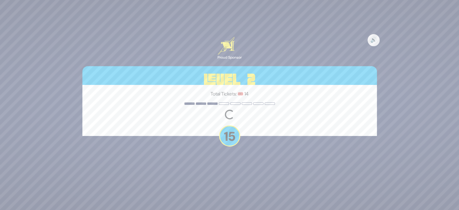
scroll to position [0, 0]
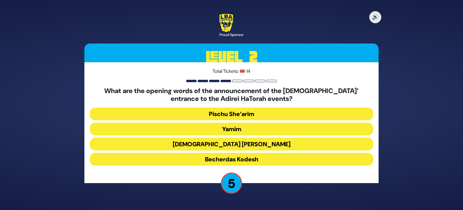
click at [263, 161] on button "Becherdas Kodesh" at bounding box center [231, 159] width 283 height 13
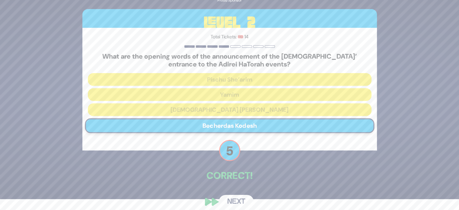
scroll to position [17, 0]
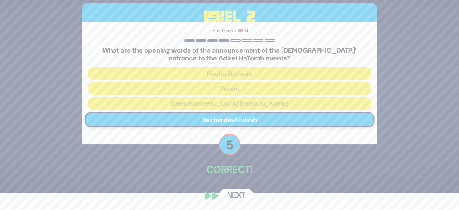
click at [243, 195] on button "Next" at bounding box center [236, 195] width 35 height 14
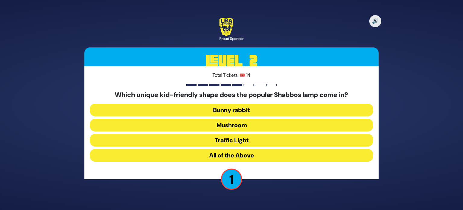
click at [257, 138] on button "Traffic Light" at bounding box center [231, 140] width 283 height 13
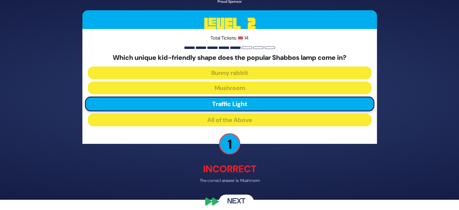
scroll to position [16, 0]
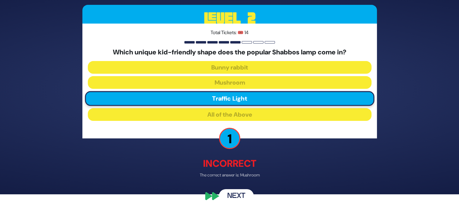
click at [234, 193] on button "Next" at bounding box center [236, 196] width 35 height 14
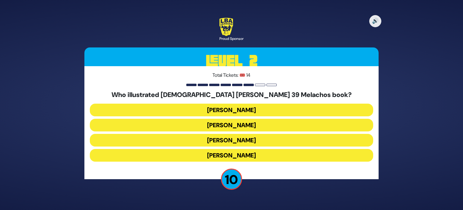
click at [263, 111] on button "Gadi Pollack" at bounding box center [231, 109] width 283 height 13
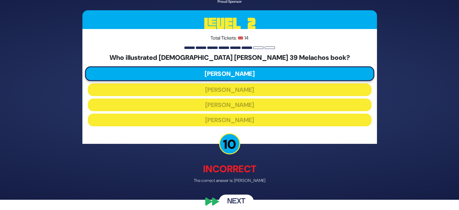
scroll to position [16, 0]
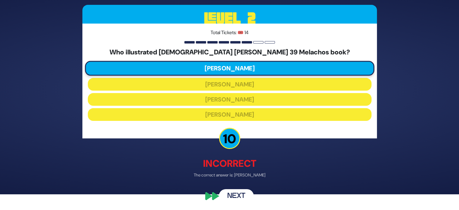
click at [241, 193] on button "Next" at bounding box center [236, 196] width 35 height 14
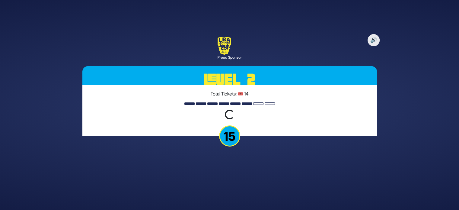
scroll to position [0, 0]
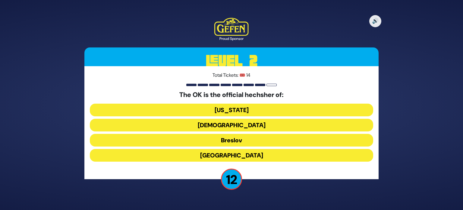
click at [266, 126] on button "Chabad" at bounding box center [231, 125] width 283 height 13
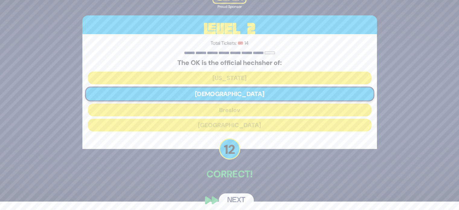
scroll to position [13, 0]
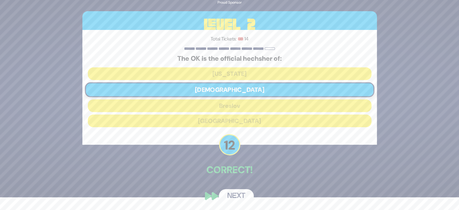
click at [236, 193] on button "Next" at bounding box center [236, 196] width 35 height 14
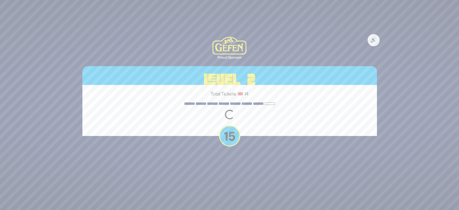
scroll to position [0, 0]
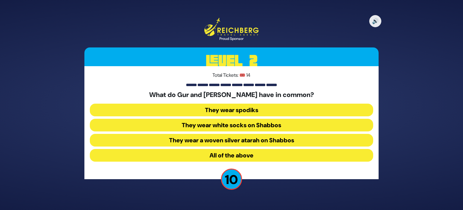
click at [281, 111] on button "They wear spodiks" at bounding box center [231, 109] width 283 height 13
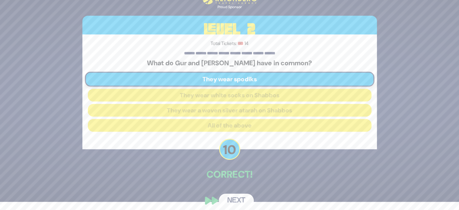
scroll to position [13, 0]
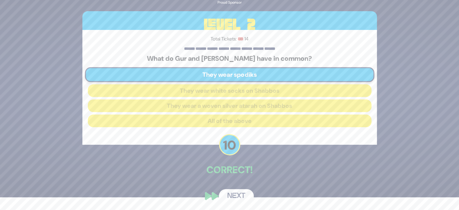
click at [242, 196] on button "Next" at bounding box center [236, 196] width 35 height 14
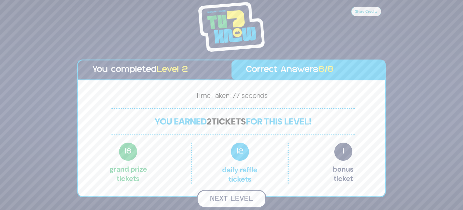
click at [230, 200] on button "Next Level" at bounding box center [231, 199] width 69 height 18
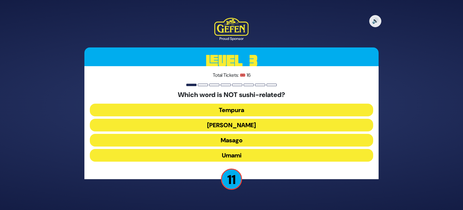
click at [260, 142] on button "Masago" at bounding box center [231, 140] width 283 height 13
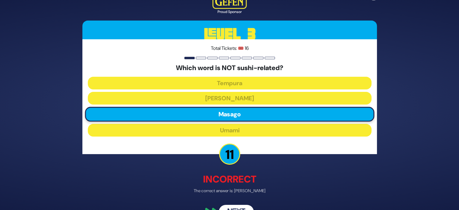
scroll to position [16, 0]
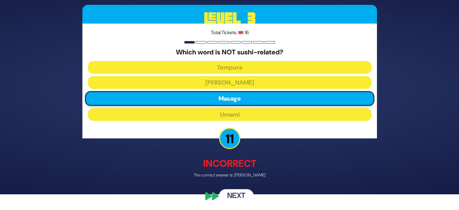
click at [239, 196] on button "Next" at bounding box center [236, 196] width 35 height 14
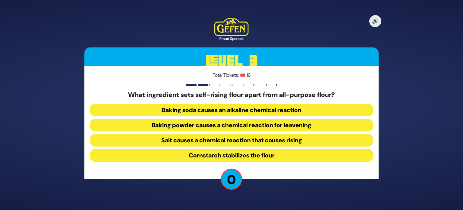
click at [318, 122] on button "Baking powder causes a chemical reaction for leavening" at bounding box center [231, 125] width 283 height 13
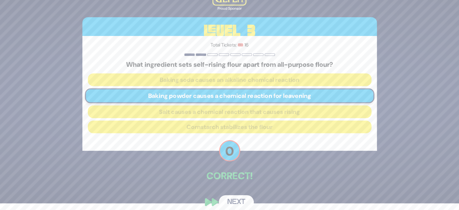
scroll to position [13, 0]
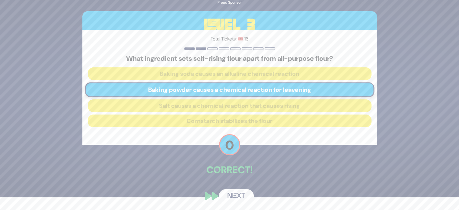
click at [242, 195] on button "Next" at bounding box center [236, 196] width 35 height 14
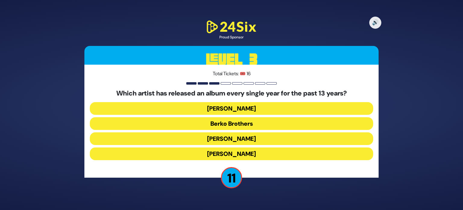
click at [251, 123] on button "Berko Brothers" at bounding box center [231, 123] width 283 height 13
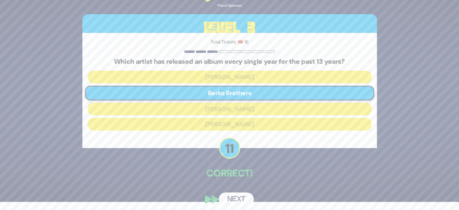
scroll to position [11, 0]
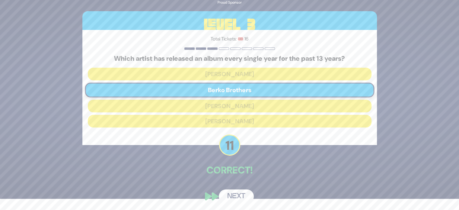
click at [236, 195] on button "Next" at bounding box center [236, 196] width 35 height 14
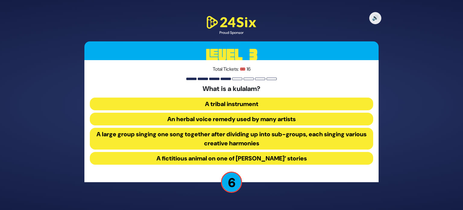
click at [280, 157] on button "A fictitious animal on one of Rabbi Yitzy Erps’ stories" at bounding box center [231, 158] width 283 height 13
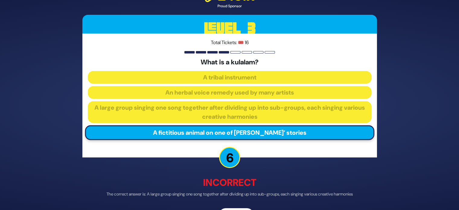
scroll to position [19, 0]
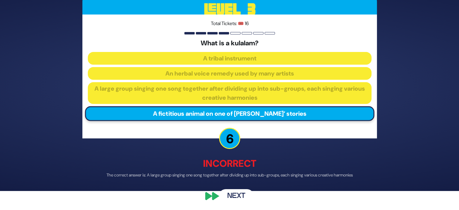
click at [237, 192] on button "Next" at bounding box center [236, 196] width 35 height 14
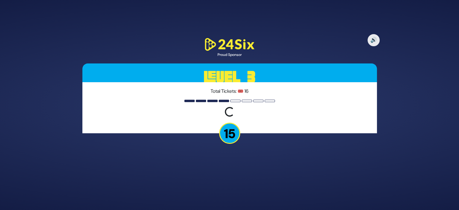
scroll to position [0, 0]
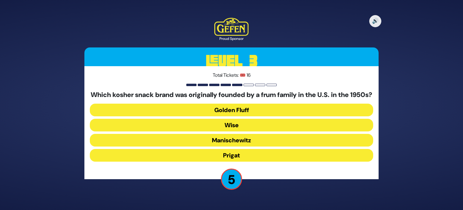
click at [252, 113] on button "Golden Fluff" at bounding box center [231, 109] width 283 height 13
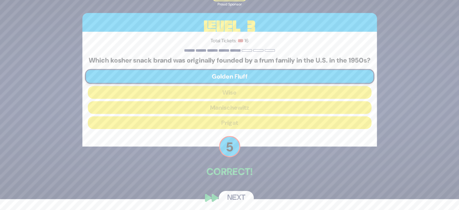
scroll to position [17, 0]
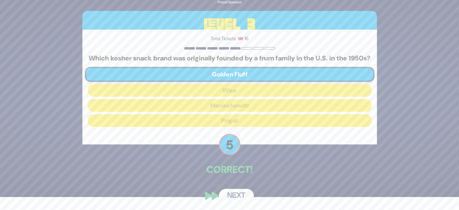
click at [232, 194] on button "Next" at bounding box center [236, 195] width 35 height 14
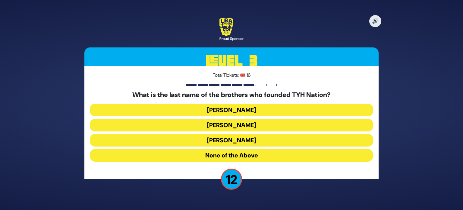
click at [240, 109] on button "Blumstein" at bounding box center [231, 109] width 283 height 13
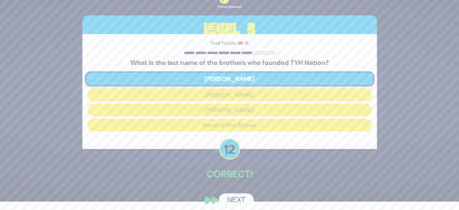
scroll to position [13, 0]
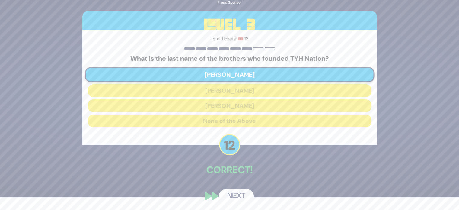
click at [227, 193] on button "Next" at bounding box center [236, 196] width 35 height 14
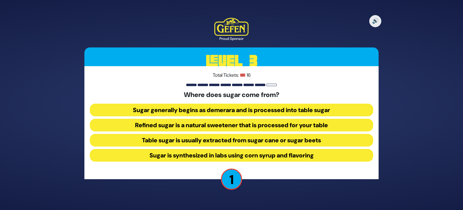
click at [332, 137] on button "Table sugar is usually extracted from sugar cane or sugar beets" at bounding box center [231, 140] width 283 height 13
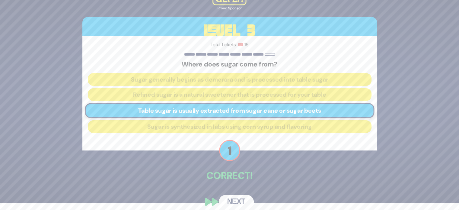
scroll to position [13, 0]
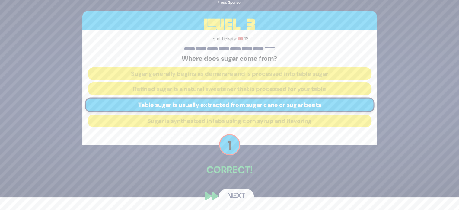
click at [230, 194] on button "Next" at bounding box center [236, 196] width 35 height 14
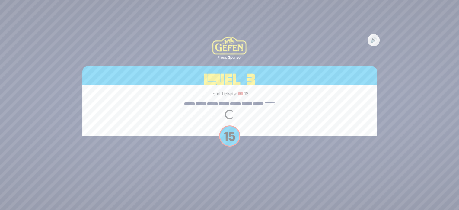
scroll to position [0, 0]
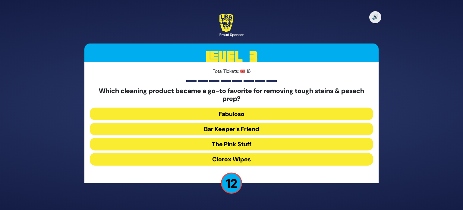
click at [249, 146] on button "The Pink Stuff" at bounding box center [231, 144] width 283 height 13
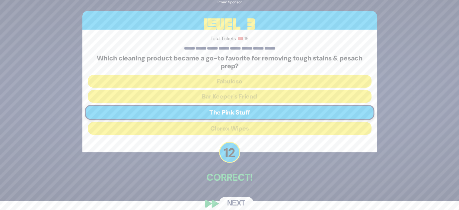
scroll to position [17, 0]
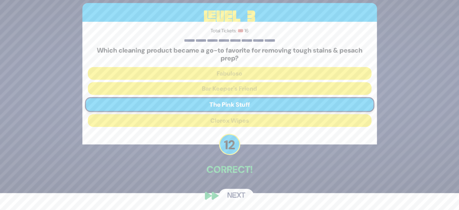
click at [238, 193] on button "Next" at bounding box center [236, 195] width 35 height 14
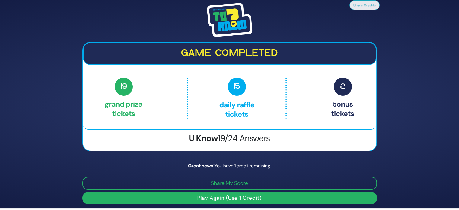
scroll to position [2, 0]
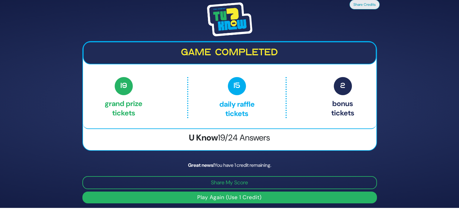
click at [251, 196] on button "Play Again (Use 1 Credit)" at bounding box center [229, 197] width 294 height 12
click at [273, 198] on button "Play Again (Use 1 Credit)" at bounding box center [229, 197] width 294 height 12
click at [235, 195] on button "Play Again (Use 1 Credit)" at bounding box center [229, 197] width 294 height 12
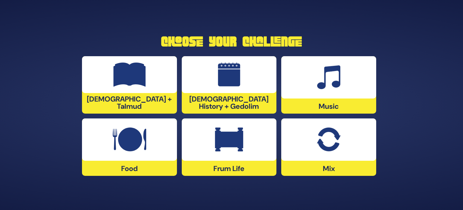
click at [218, 88] on div at bounding box center [229, 74] width 95 height 37
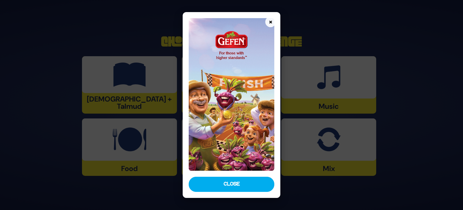
click at [231, 182] on button "Close" at bounding box center [232, 183] width 86 height 15
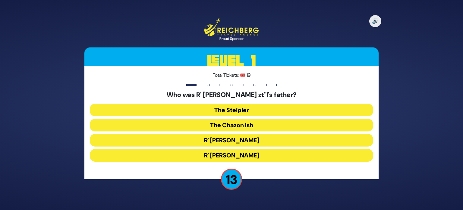
click at [267, 112] on button "The Steipler" at bounding box center [231, 109] width 283 height 13
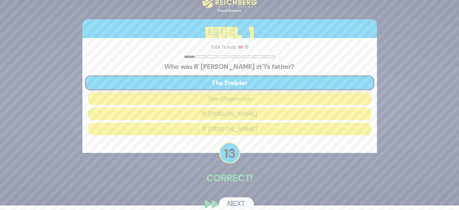
scroll to position [13, 0]
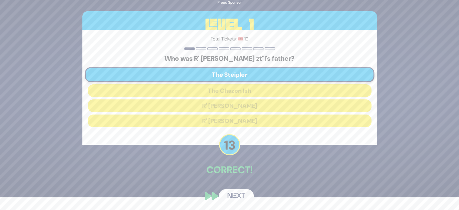
click at [240, 193] on button "Next" at bounding box center [236, 196] width 35 height 14
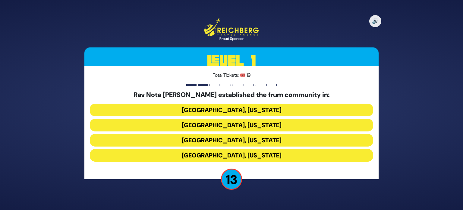
click at [255, 122] on button "Memphis, Tennessee" at bounding box center [231, 125] width 283 height 13
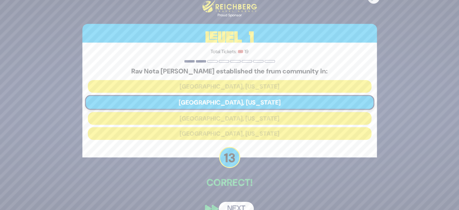
scroll to position [13, 0]
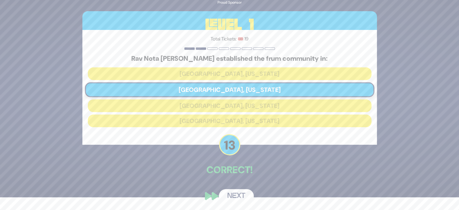
click at [234, 195] on button "Next" at bounding box center [236, 196] width 35 height 14
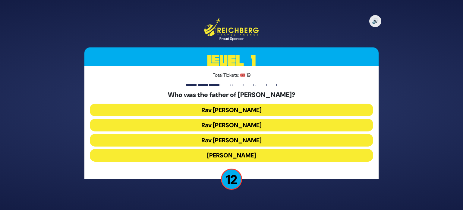
click at [272, 155] on button "Rav Yitzchok Hutner" at bounding box center [231, 155] width 283 height 13
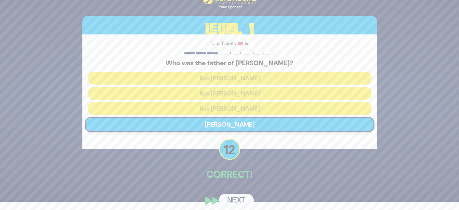
scroll to position [13, 0]
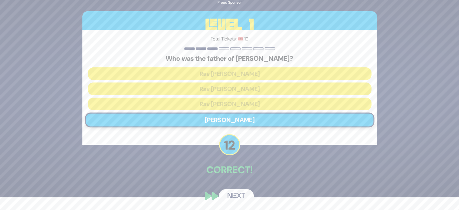
click at [235, 193] on button "Next" at bounding box center [236, 196] width 35 height 14
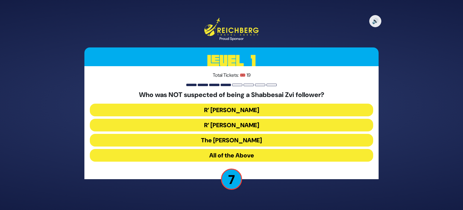
click at [258, 155] on button "All of the Above" at bounding box center [231, 155] width 283 height 13
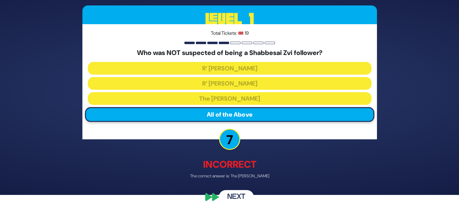
scroll to position [16, 0]
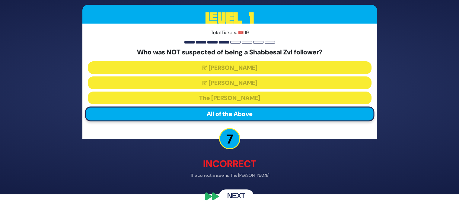
click at [233, 190] on button "Next" at bounding box center [236, 196] width 35 height 14
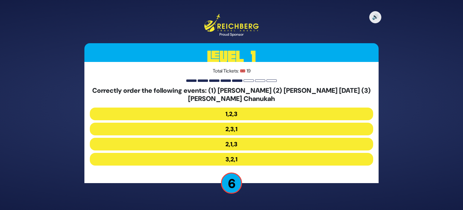
click at [245, 144] on button "2,1,3" at bounding box center [231, 144] width 283 height 13
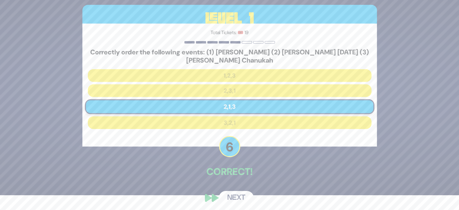
scroll to position [17, 0]
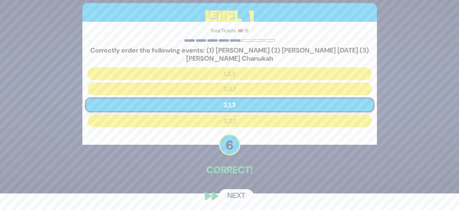
click at [235, 193] on button "Next" at bounding box center [236, 196] width 35 height 14
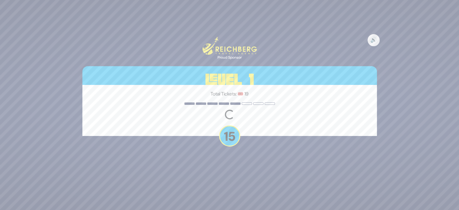
scroll to position [0, 0]
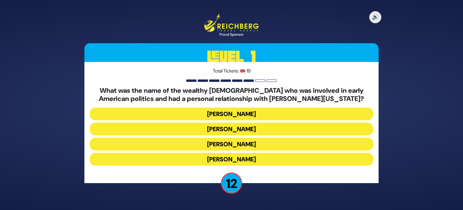
click at [252, 130] on button "Haym Salomon" at bounding box center [231, 128] width 283 height 13
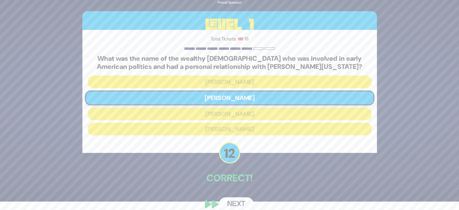
scroll to position [17, 0]
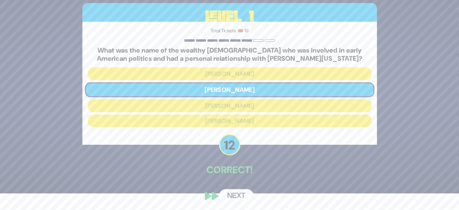
click at [239, 193] on button "Next" at bounding box center [236, 196] width 35 height 14
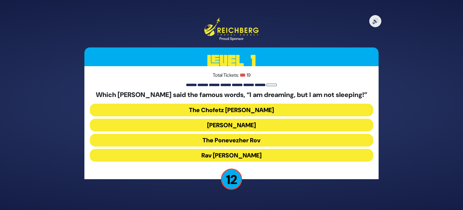
click at [264, 138] on button "The Ponevezher Rov" at bounding box center [231, 140] width 283 height 13
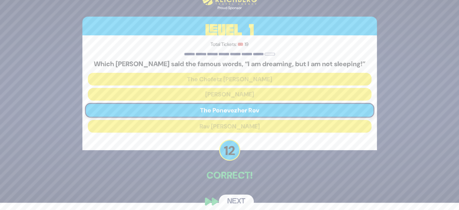
scroll to position [13, 0]
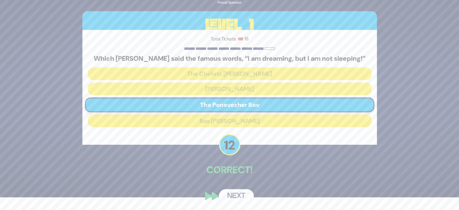
click at [236, 195] on button "Next" at bounding box center [236, 196] width 35 height 14
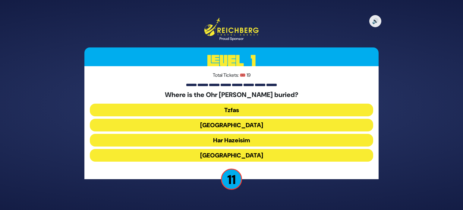
click at [259, 142] on button "Har Hazeisim" at bounding box center [231, 140] width 283 height 13
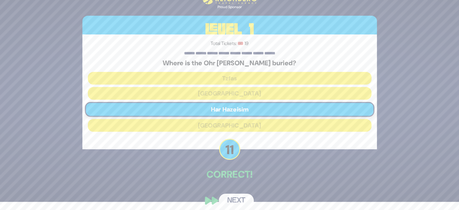
scroll to position [13, 0]
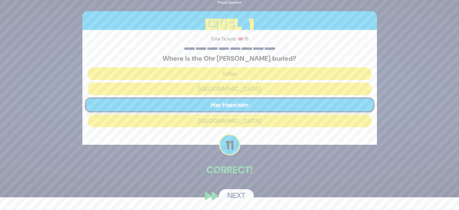
click at [240, 194] on button "Next" at bounding box center [236, 196] width 35 height 14
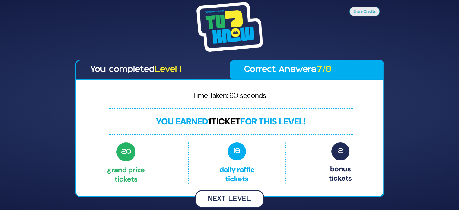
scroll to position [0, 0]
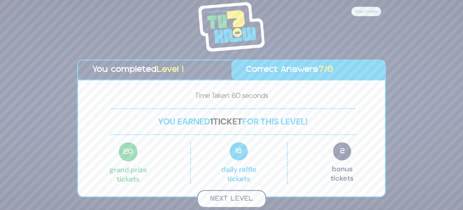
click at [235, 196] on button "Next Level" at bounding box center [231, 199] width 69 height 18
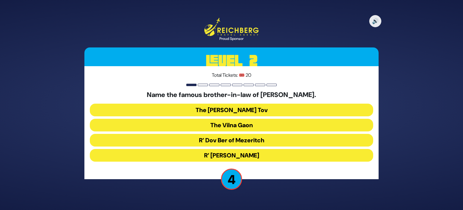
click at [264, 138] on button "R’ Dov Ber of Mezeritch" at bounding box center [231, 140] width 283 height 13
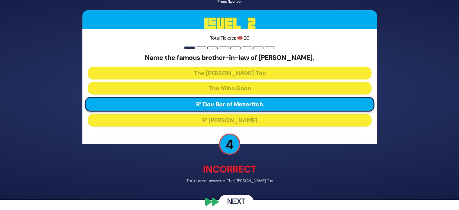
scroll to position [16, 0]
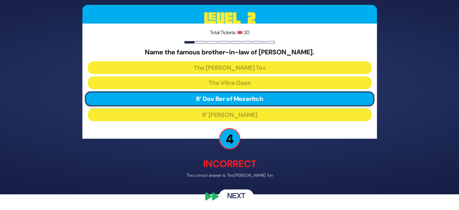
click at [231, 192] on button "Next" at bounding box center [236, 196] width 35 height 14
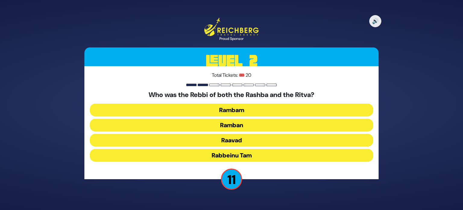
click at [246, 125] on button "Ramban" at bounding box center [231, 125] width 283 height 13
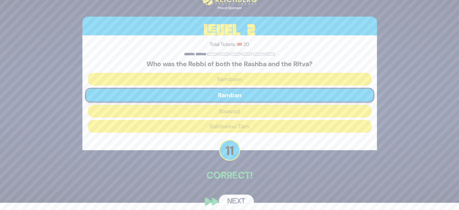
scroll to position [13, 0]
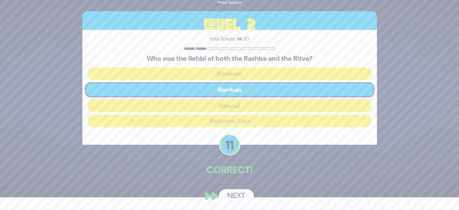
click at [231, 192] on button "Next" at bounding box center [236, 196] width 35 height 14
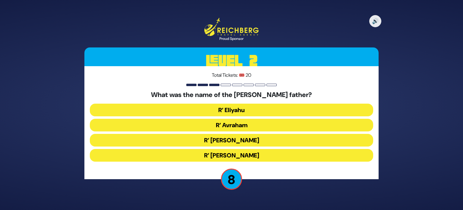
click at [251, 123] on button "R’ Avraham" at bounding box center [231, 125] width 283 height 13
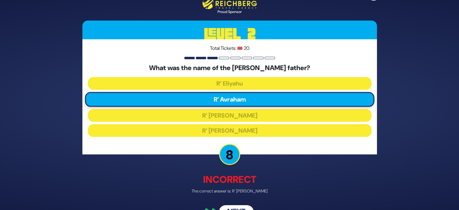
scroll to position [16, 0]
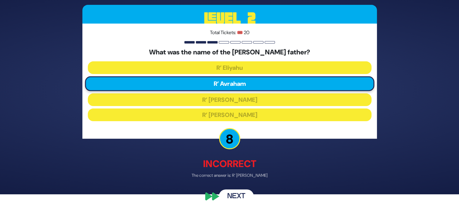
click at [225, 193] on button "Next" at bounding box center [236, 196] width 35 height 14
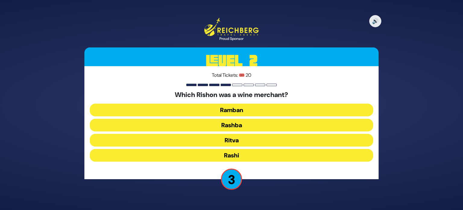
click at [249, 122] on button "Rashba" at bounding box center [231, 125] width 283 height 13
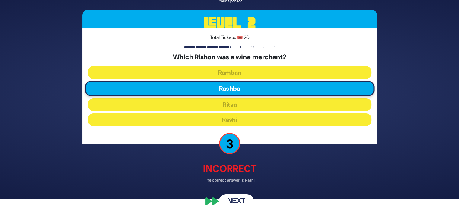
scroll to position [16, 0]
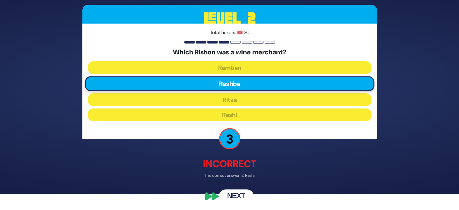
click at [243, 196] on button "Next" at bounding box center [236, 196] width 35 height 14
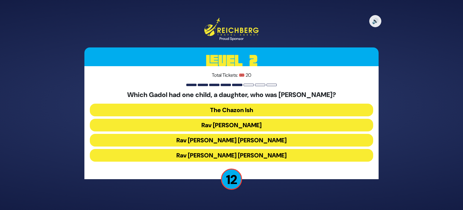
click at [252, 139] on button "Rav Chaim Ozer Grodzinski" at bounding box center [231, 140] width 283 height 13
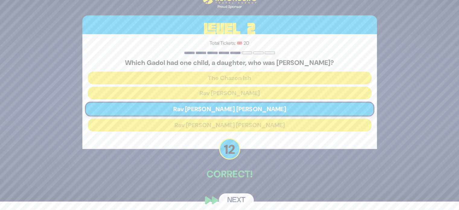
scroll to position [13, 0]
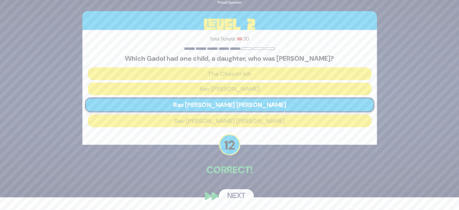
click at [236, 194] on button "Next" at bounding box center [236, 196] width 35 height 14
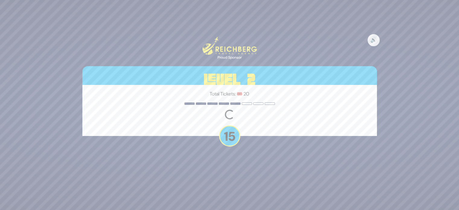
scroll to position [0, 0]
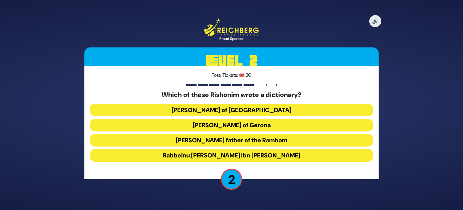
click at [271, 140] on button "Rabbeinu Maimon father of the Rambam" at bounding box center [231, 140] width 283 height 13
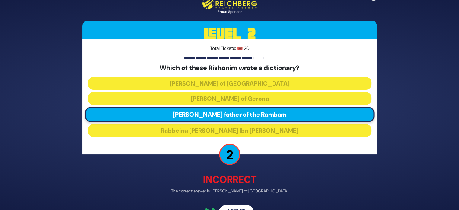
scroll to position [16, 0]
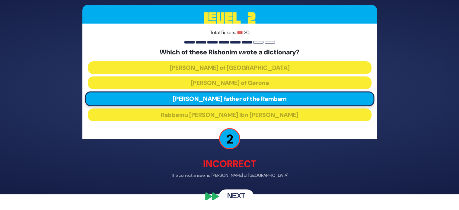
click at [236, 191] on button "Next" at bounding box center [236, 196] width 35 height 14
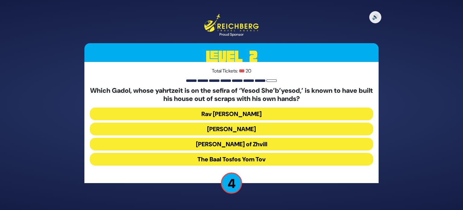
click at [263, 143] on button "Rav Shlomke of Zhvill" at bounding box center [231, 144] width 283 height 13
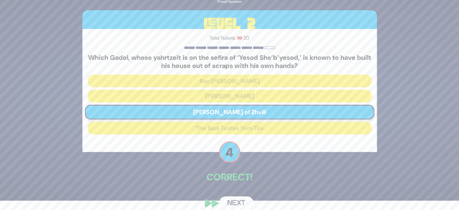
scroll to position [17, 0]
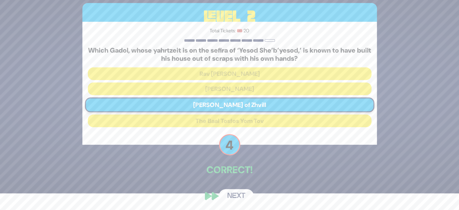
click at [243, 195] on button "Next" at bounding box center [236, 196] width 35 height 14
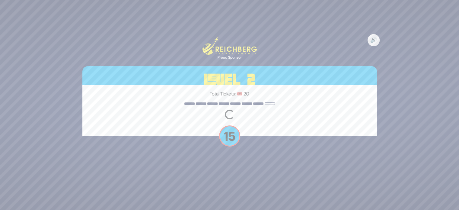
scroll to position [0, 0]
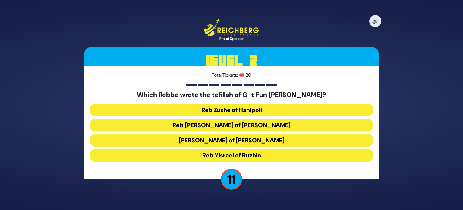
click at [273, 123] on button "Reb Levi Yitzchok of Berditchev" at bounding box center [231, 125] width 283 height 13
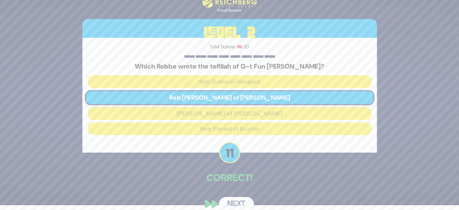
scroll to position [13, 0]
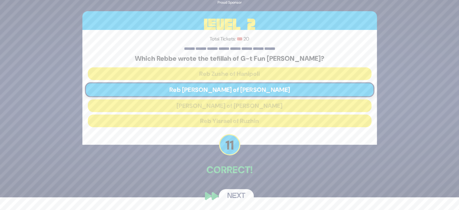
click at [240, 196] on button "Next" at bounding box center [236, 196] width 35 height 14
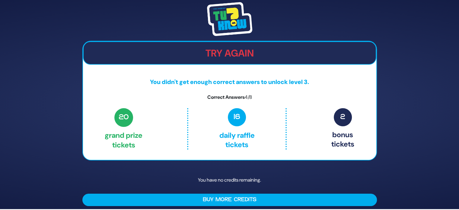
scroll to position [0, 0]
